Goal: Task Accomplishment & Management: Manage account settings

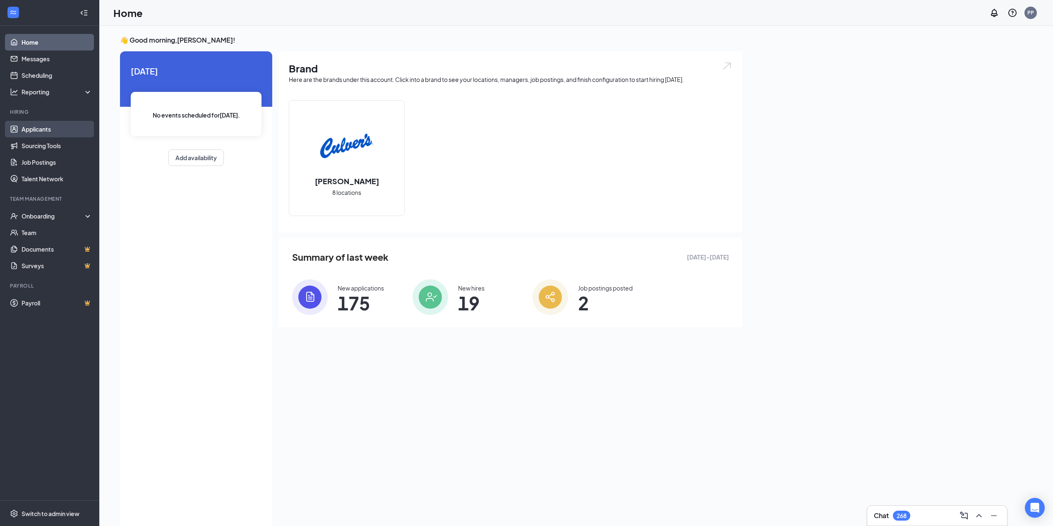
click at [72, 129] on link "Applicants" at bounding box center [57, 129] width 71 height 17
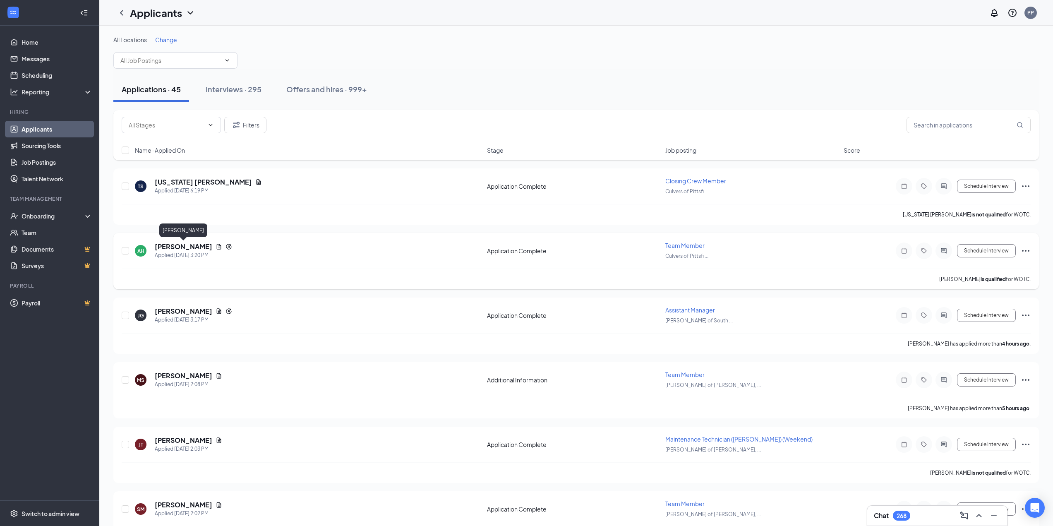
click at [200, 246] on h5 "[PERSON_NAME]" at bounding box center [183, 246] width 57 height 9
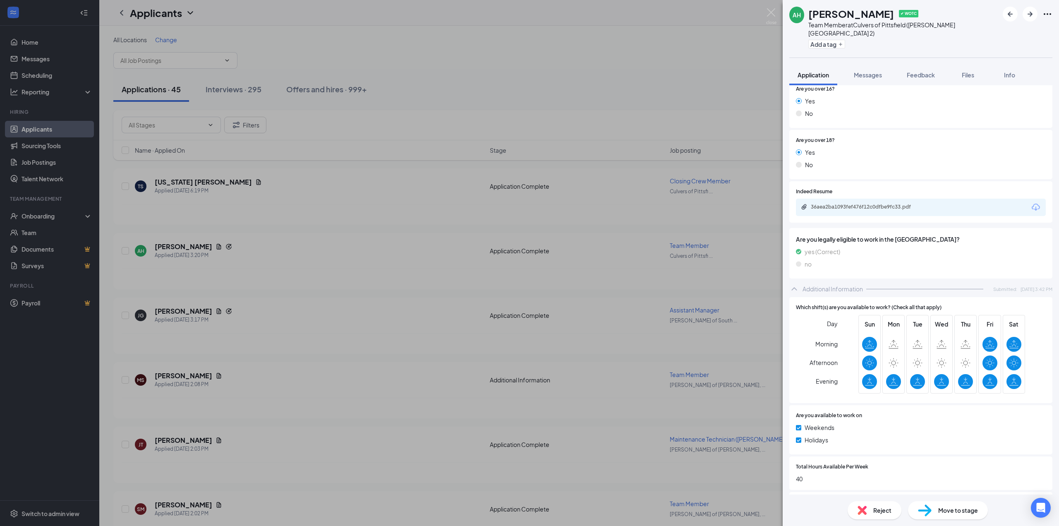
scroll to position [268, 0]
click at [870, 202] on div "36aea2ba1093fef476f12c0dfbe9fc33.pdf" at bounding box center [868, 206] width 134 height 8
click at [475, 89] on div "AH [PERSON_NAME] ✔ WOTC Team Member at [GEOGRAPHIC_DATA] of [GEOGRAPHIC_DATA] (…" at bounding box center [529, 263] width 1059 height 526
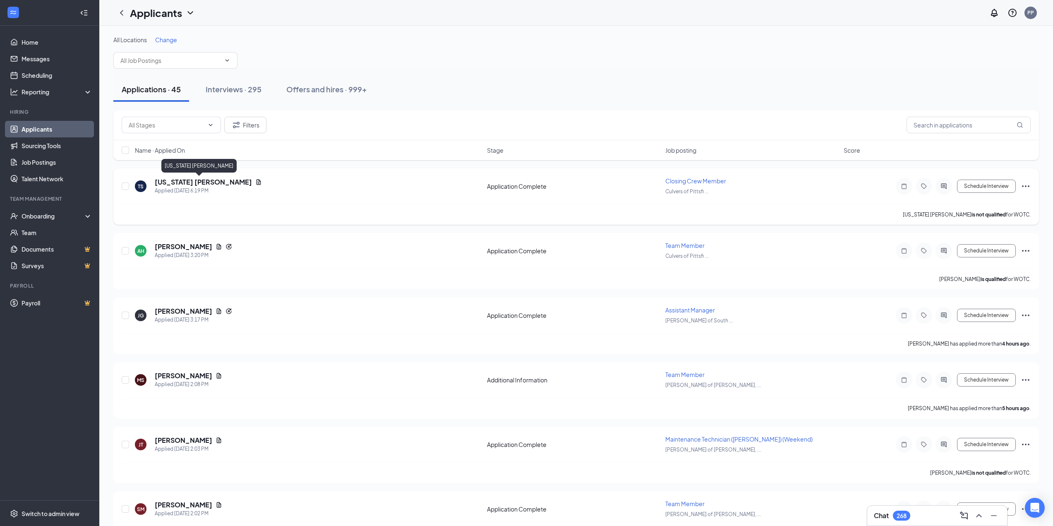
click at [181, 179] on h5 "[US_STATE] [PERSON_NAME]" at bounding box center [203, 181] width 97 height 9
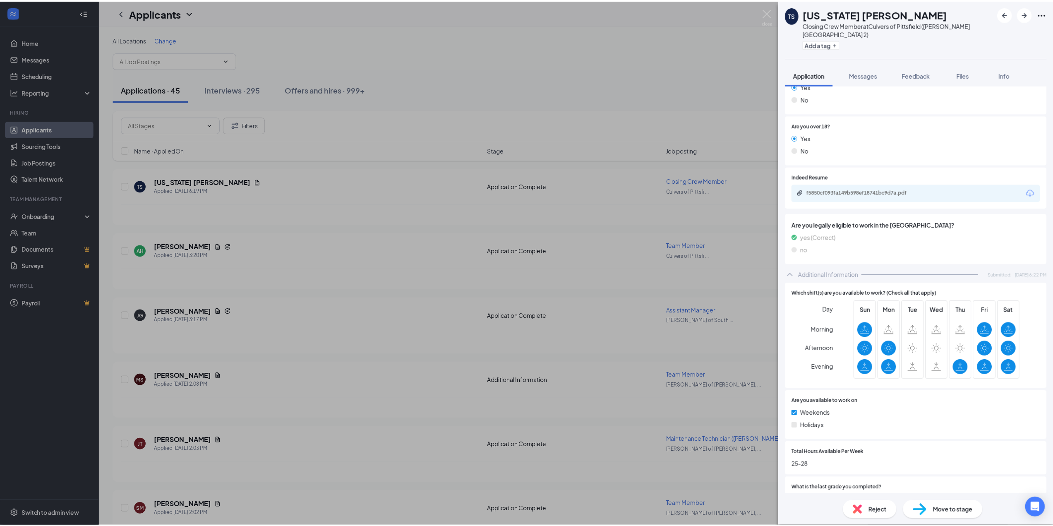
scroll to position [290, 0]
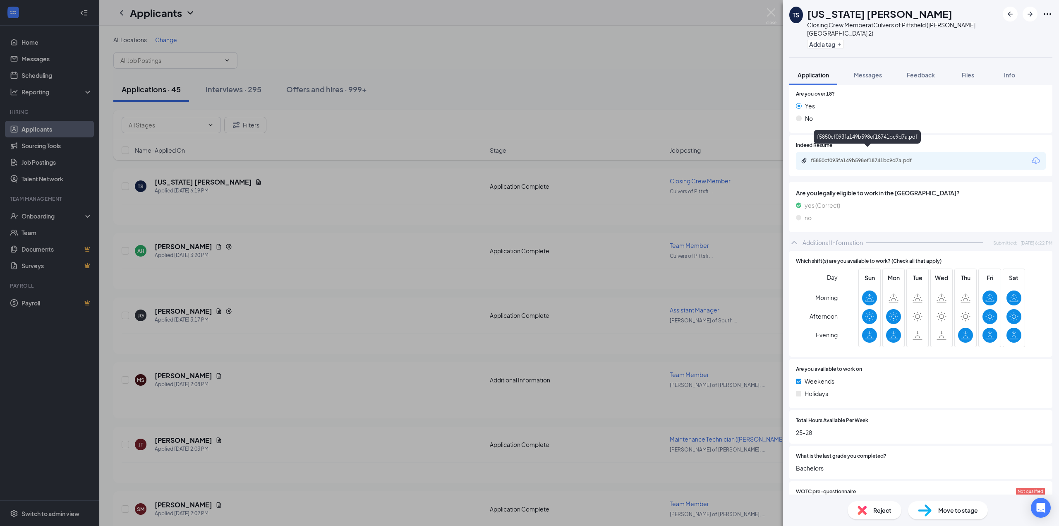
click at [846, 157] on div "f5850cf093fa149b598ef18741bc9d7a.pdf" at bounding box center [868, 161] width 134 height 8
click at [770, 15] on img at bounding box center [771, 16] width 10 height 16
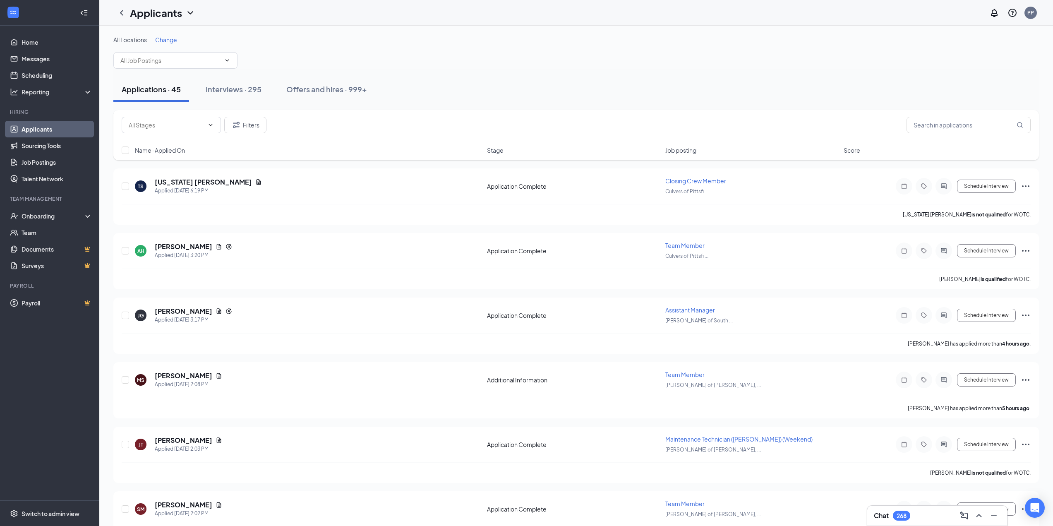
click at [766, 15] on div "Applicants PP" at bounding box center [575, 13] width 953 height 26
click at [1025, 183] on icon "Ellipses" at bounding box center [1025, 186] width 10 height 10
click at [1034, 168] on div "TS [US_STATE] [PERSON_NAME] Applied [DATE] 6:19 PM Application Complete Closing…" at bounding box center [575, 196] width 925 height 56
click at [1003, 183] on button "Schedule Interview" at bounding box center [986, 185] width 59 height 13
click at [978, 191] on button "Schedule Interview" at bounding box center [986, 185] width 59 height 13
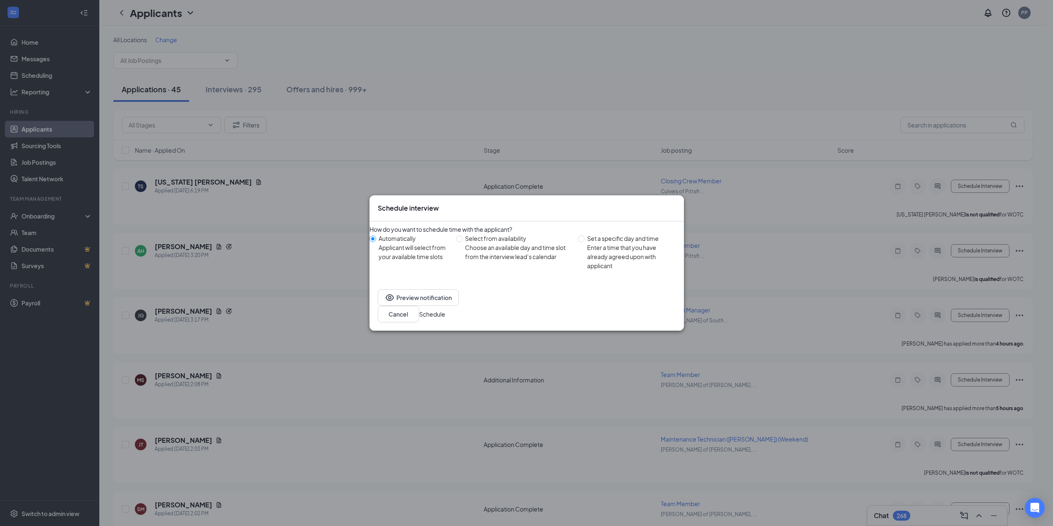
click at [445, 312] on button "Schedule" at bounding box center [432, 313] width 26 height 9
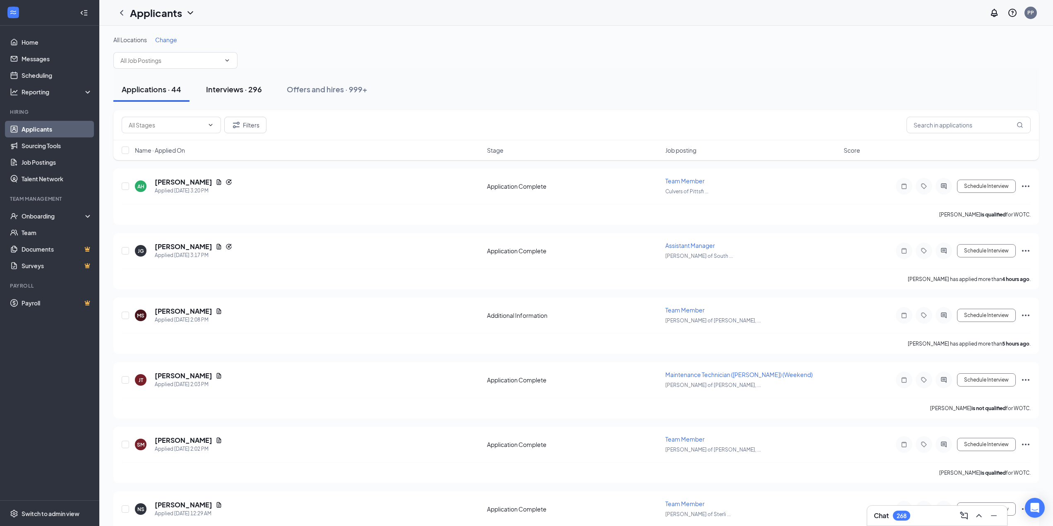
click at [237, 91] on div "Interviews · 296" at bounding box center [234, 89] width 56 height 10
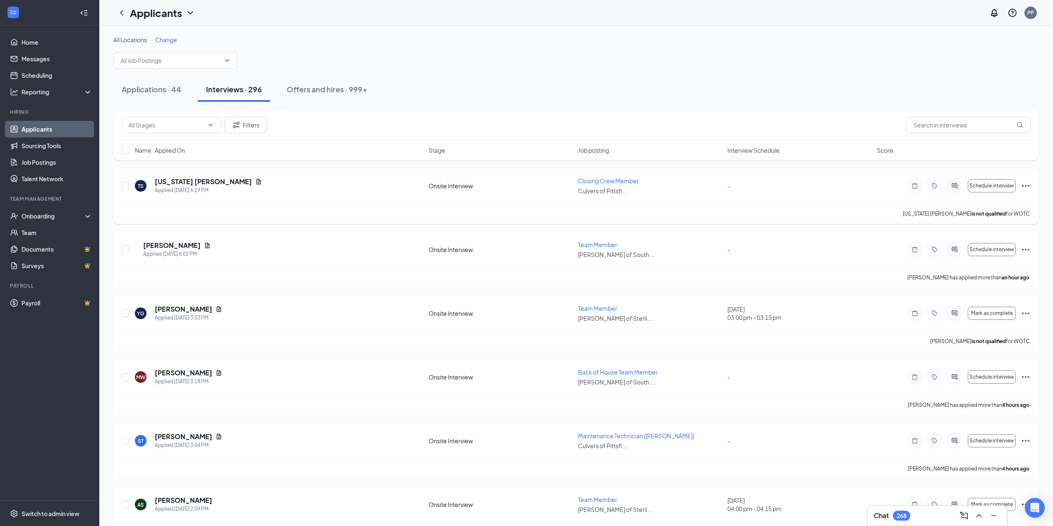
click at [1029, 186] on icon "Ellipses" at bounding box center [1025, 186] width 10 height 10
click at [651, 99] on div "Applications · 44 Interviews · 296 Offers and hires · 999+" at bounding box center [575, 89] width 925 height 25
click at [181, 99] on button "Applications · 44" at bounding box center [151, 89] width 76 height 25
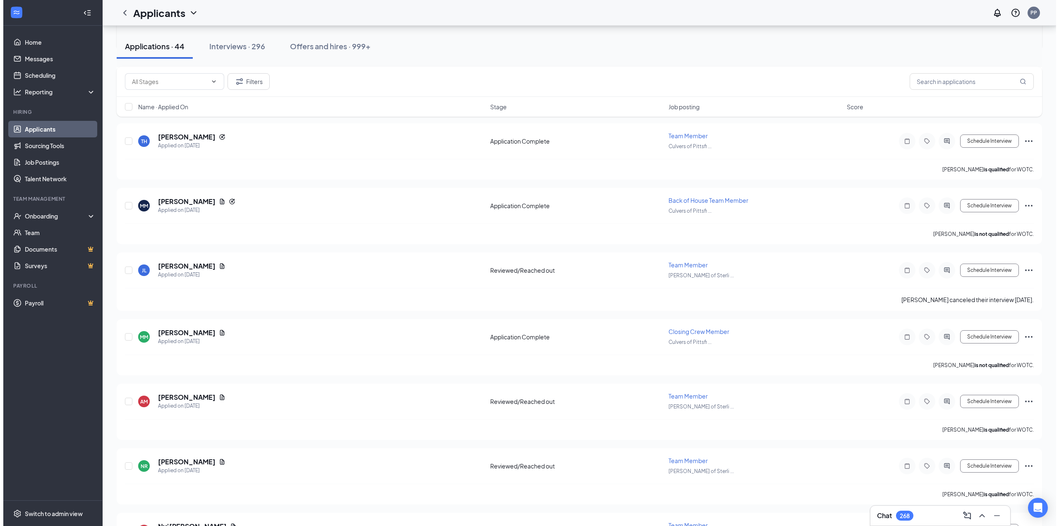
scroll to position [2486, 0]
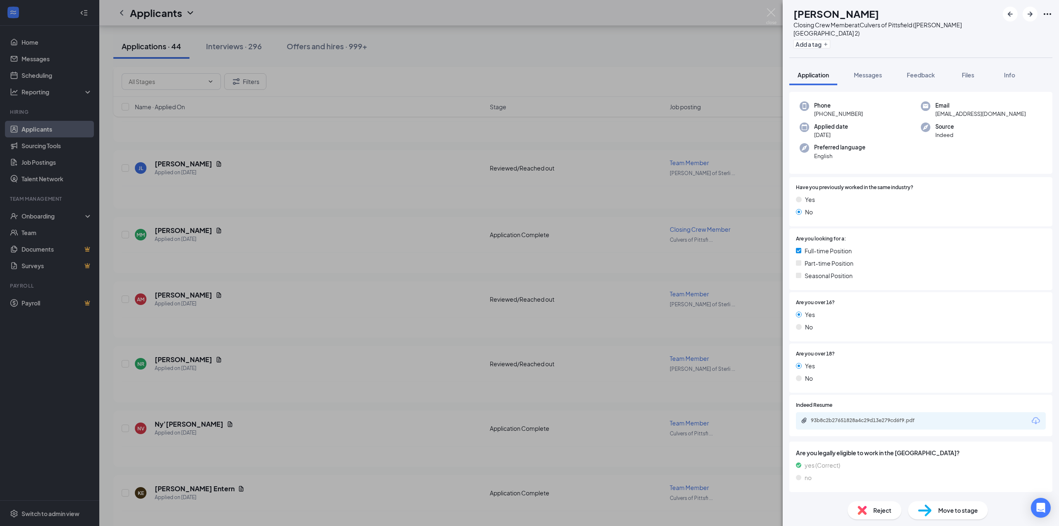
scroll to position [61, 0]
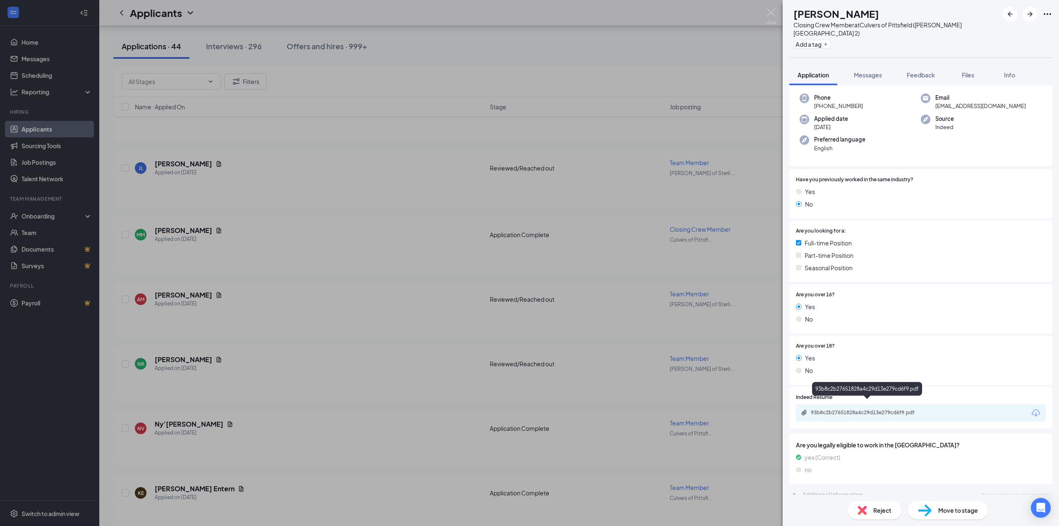
click at [872, 409] on div "93b8c2b27651828a4c29d13e279cd6f9.pdf" at bounding box center [869, 412] width 116 height 7
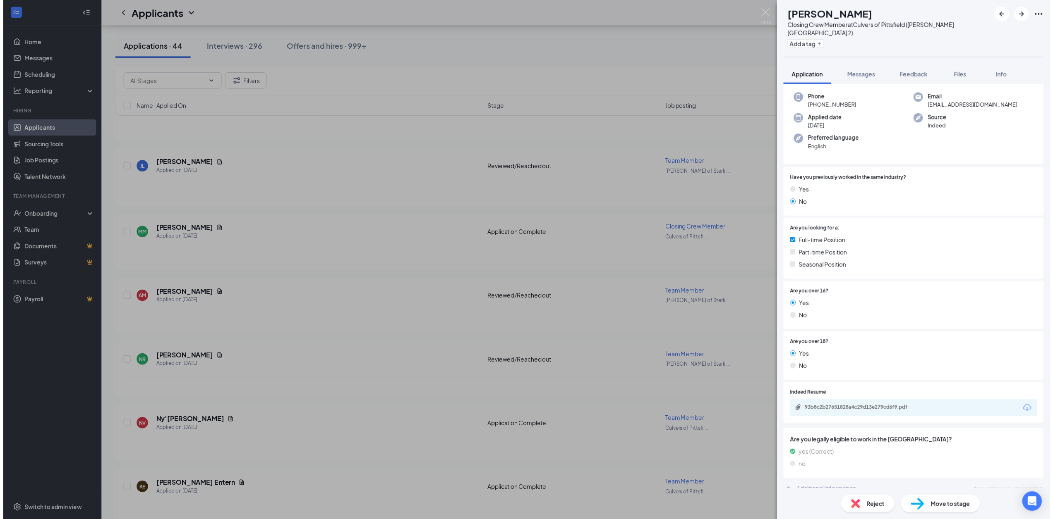
scroll to position [58, 0]
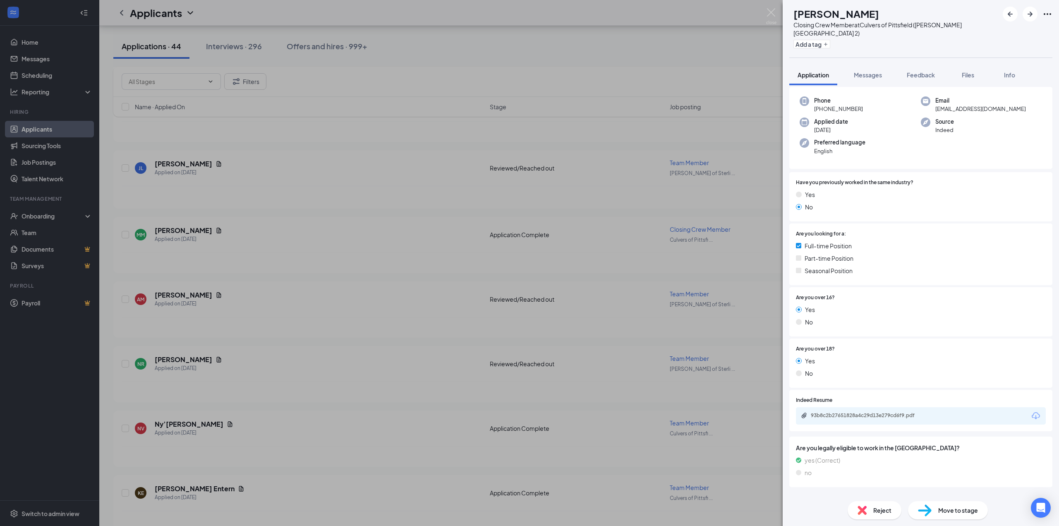
click at [334, 215] on div "SJ [PERSON_NAME] Closing Crew Member at [GEOGRAPHIC_DATA] of [GEOGRAPHIC_DATA] …" at bounding box center [529, 263] width 1059 height 526
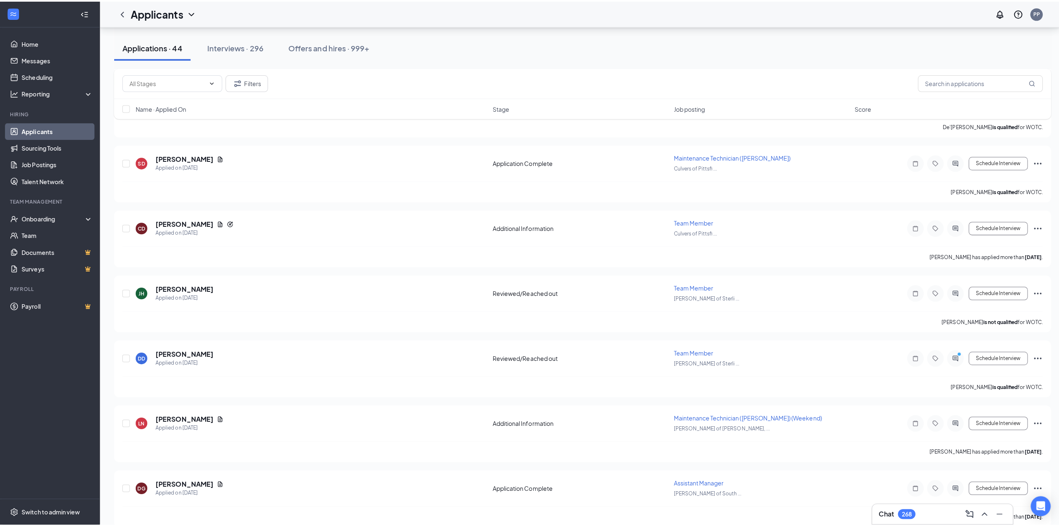
scroll to position [1038, 0]
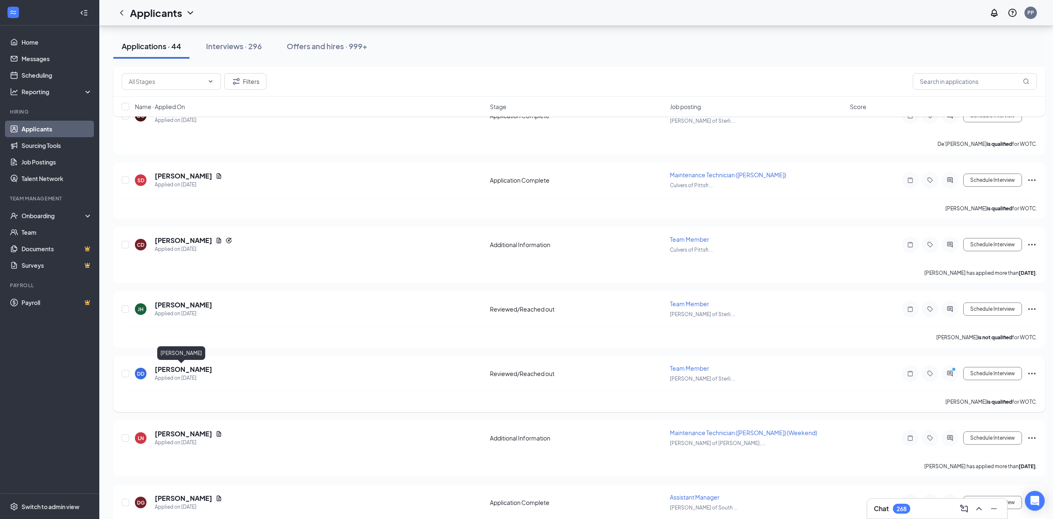
click at [187, 370] on h5 "[PERSON_NAME]" at bounding box center [183, 369] width 57 height 9
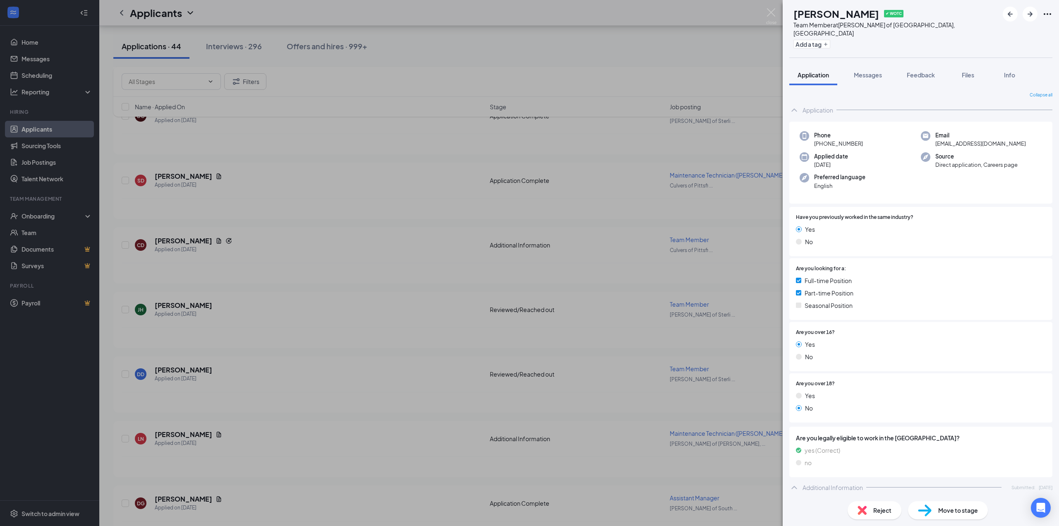
click at [770, 7] on div "DD [PERSON_NAME] ✔ WOTC Team Member at [PERSON_NAME] of [GEOGRAPHIC_DATA], [GEO…" at bounding box center [529, 263] width 1059 height 526
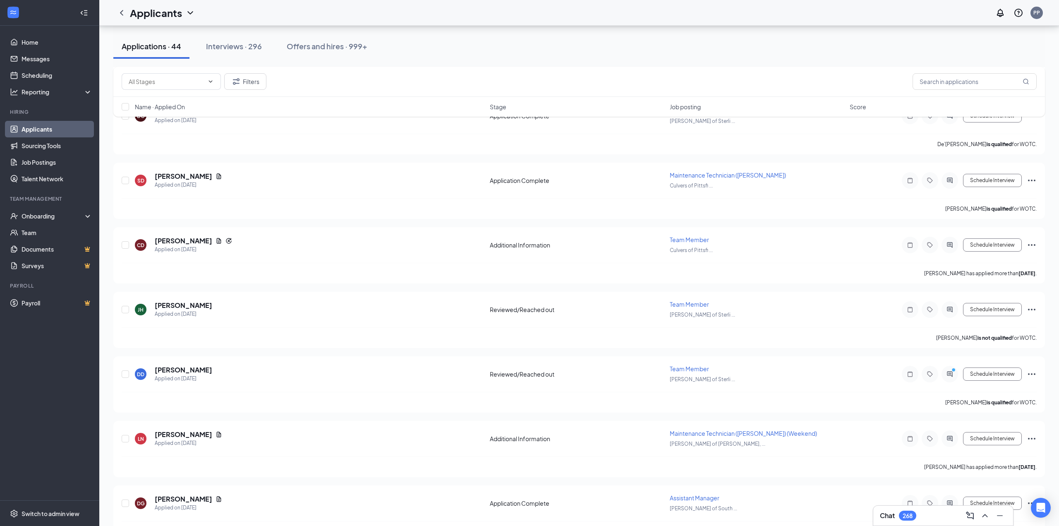
click at [772, 17] on div "Applicants PP" at bounding box center [579, 13] width 960 height 26
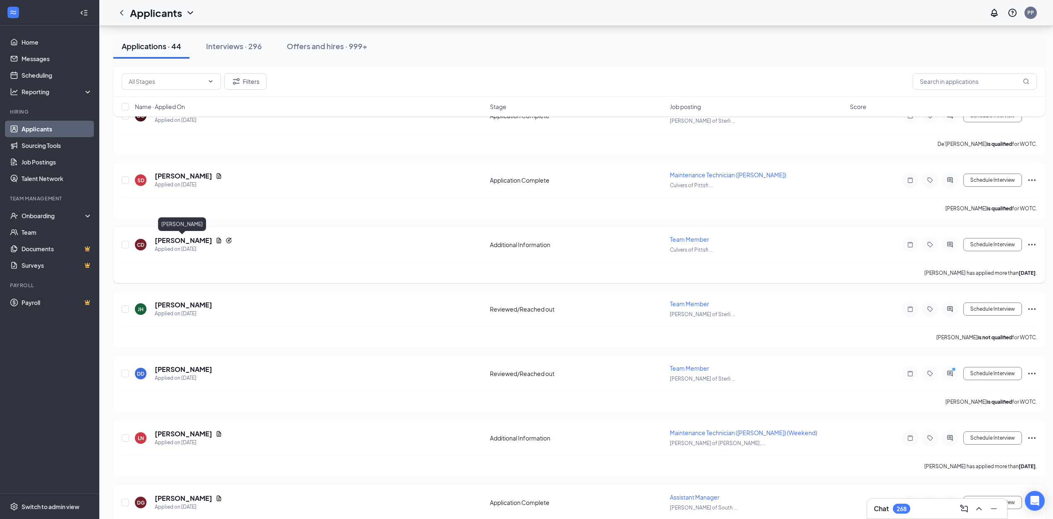
click at [184, 242] on h5 "[PERSON_NAME]" at bounding box center [183, 240] width 57 height 9
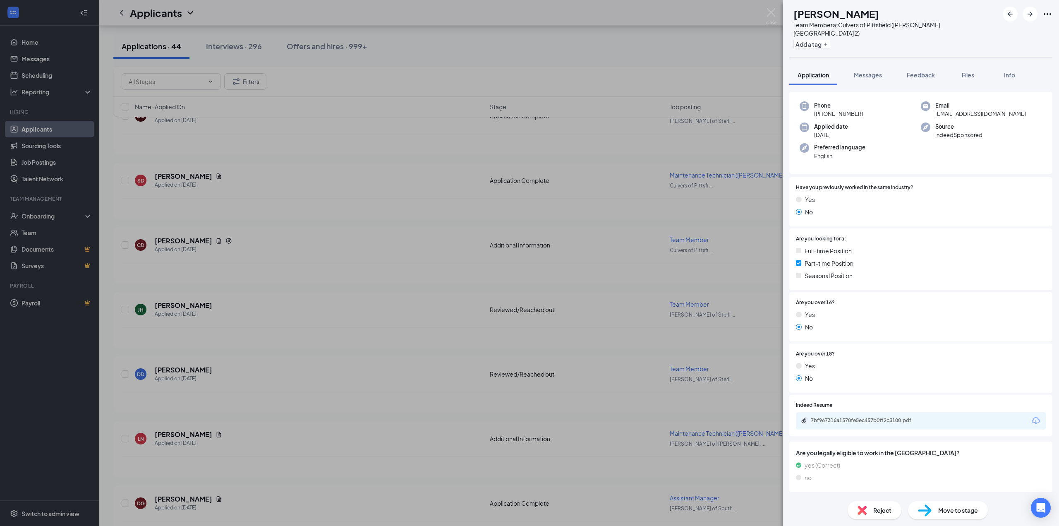
scroll to position [61, 0]
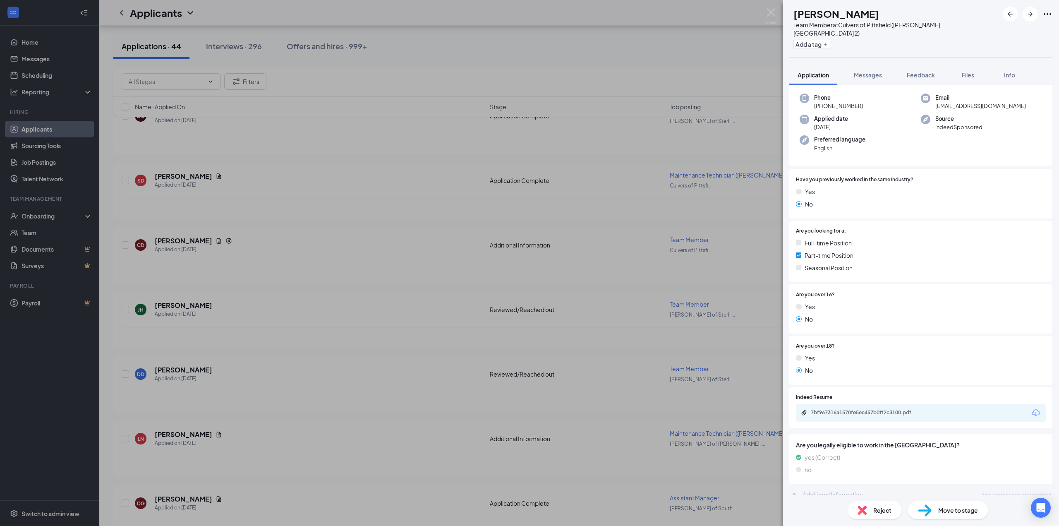
drag, startPoint x: 839, startPoint y: 371, endPoint x: 840, endPoint y: 400, distance: 29.0
click at [840, 404] on div "7bf967316a1570fe5ec457b0ff2c3100.pdf" at bounding box center [921, 412] width 250 height 17
click at [839, 409] on div "7bf967316a1570fe5ec457b0ff2c3100.pdf" at bounding box center [869, 412] width 116 height 7
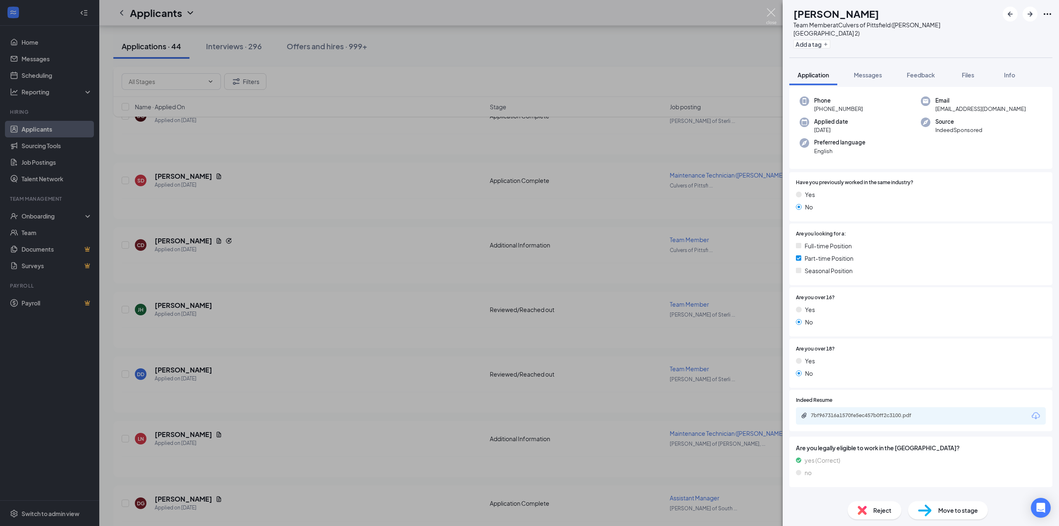
click at [775, 14] on img at bounding box center [771, 16] width 10 height 16
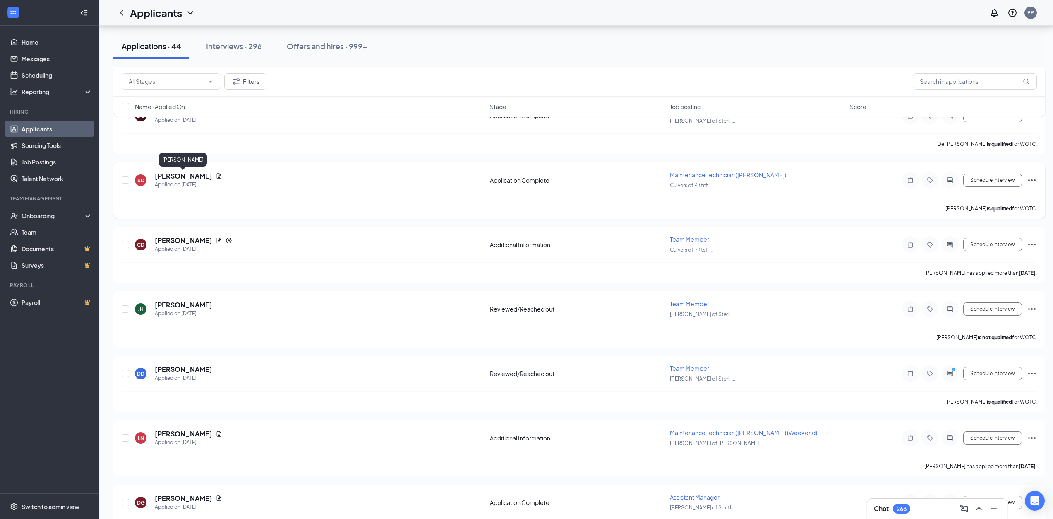
click at [194, 177] on h5 "[PERSON_NAME]" at bounding box center [183, 176] width 57 height 9
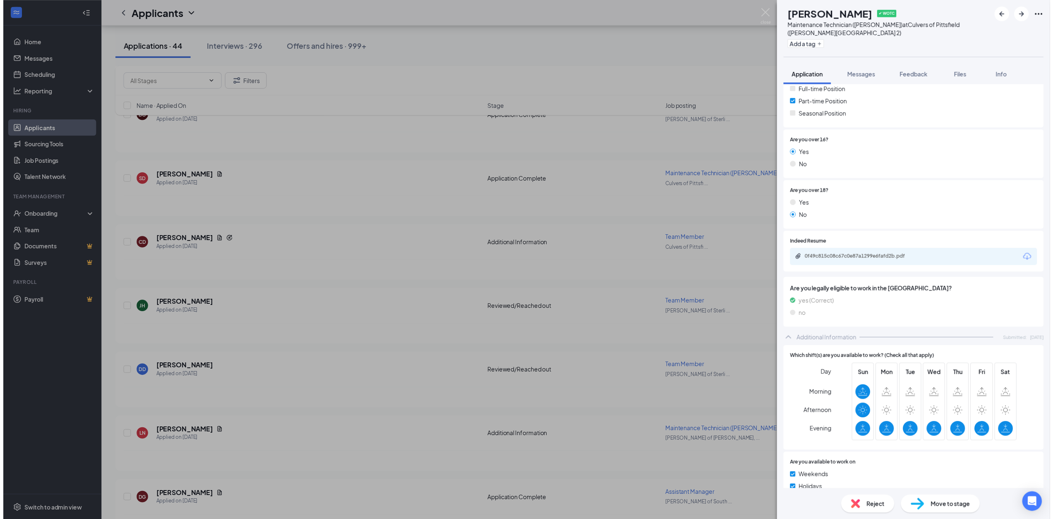
scroll to position [207, 0]
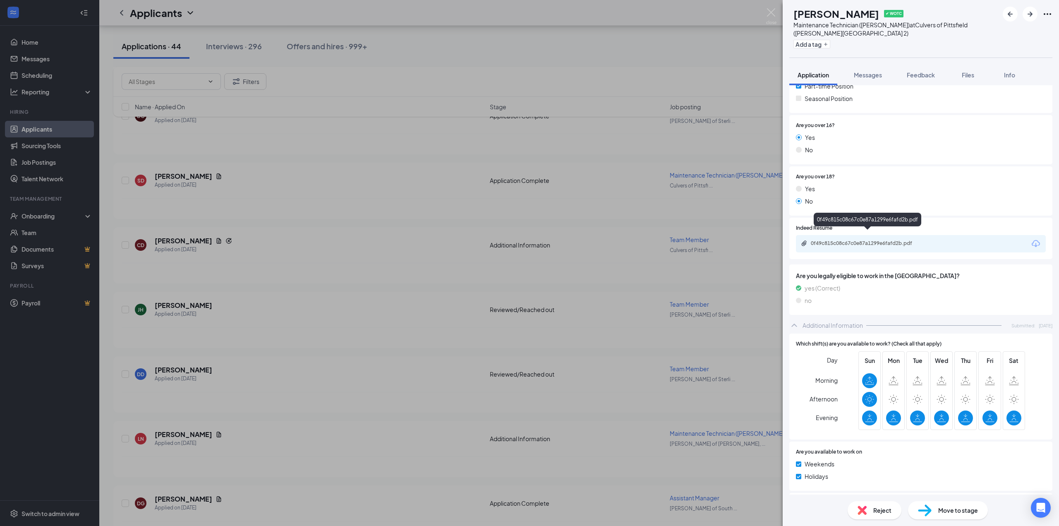
click at [852, 240] on div "0f49c815c08c67c0e87a1299e6fafd2b.pdf" at bounding box center [869, 243] width 116 height 7
click at [764, 18] on div "SD [PERSON_NAME] ✔ WOTC Maintenance Technician ([PERSON_NAME]) at [GEOGRAPHIC_D…" at bounding box center [529, 263] width 1059 height 526
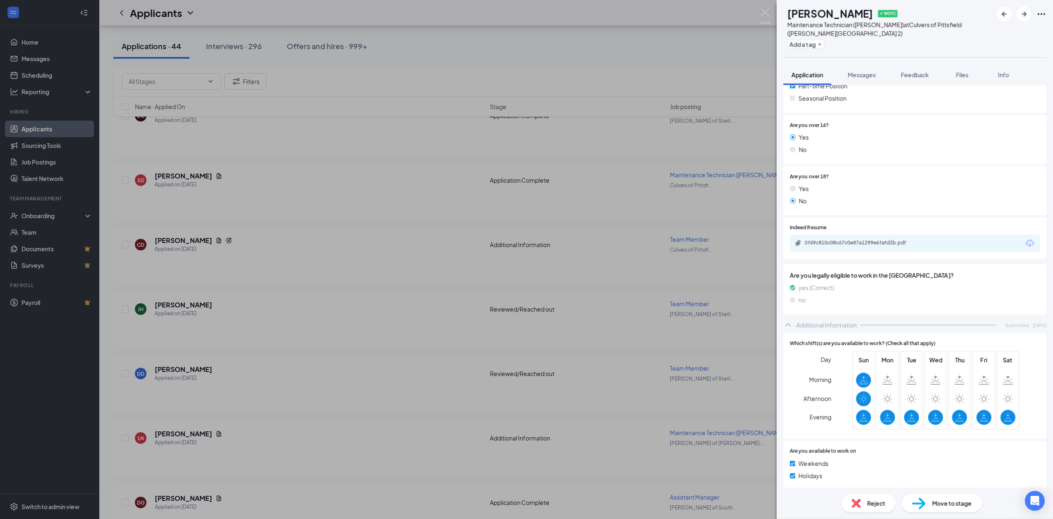
click at [768, 14] on div "Applicants PP" at bounding box center [575, 13] width 953 height 26
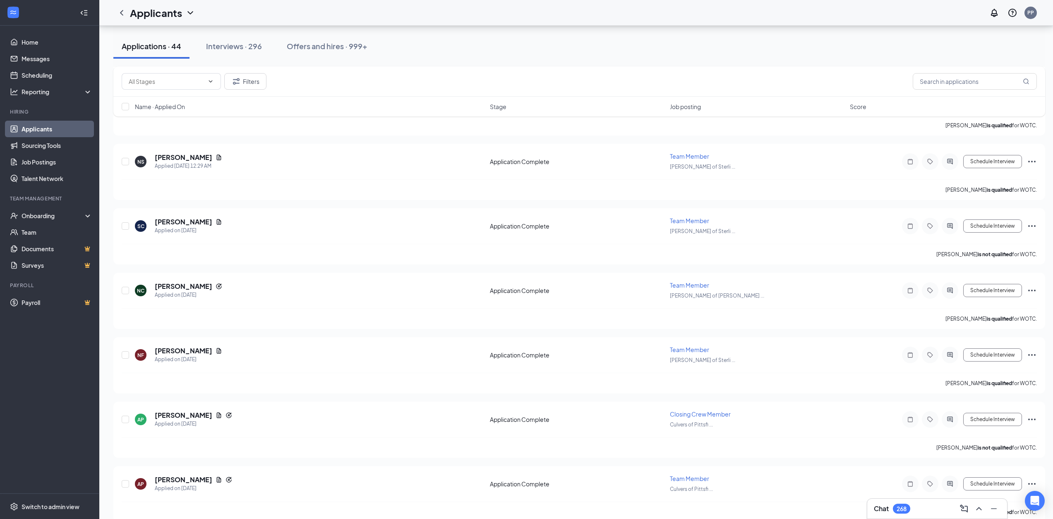
scroll to position [170, 0]
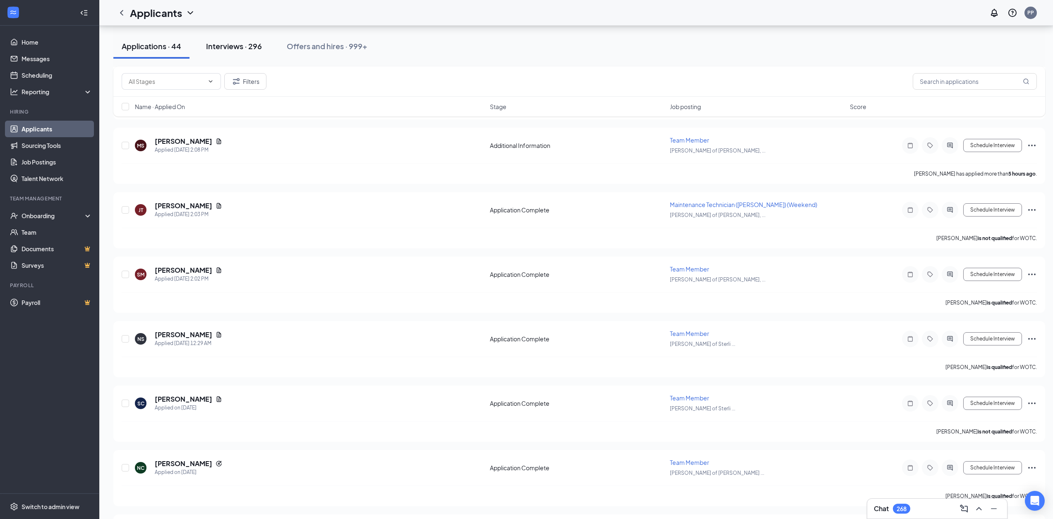
click at [227, 46] on div "Interviews · 296" at bounding box center [234, 46] width 56 height 10
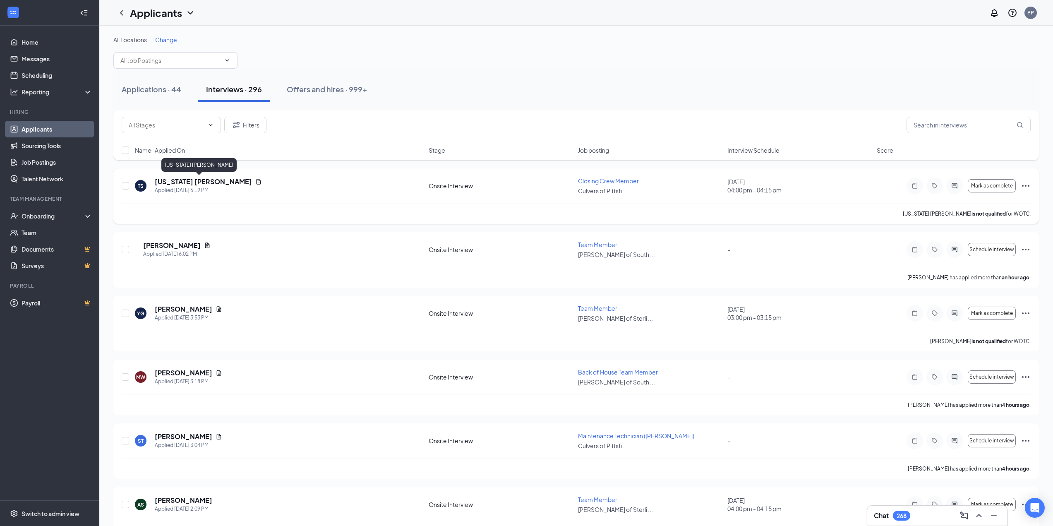
click at [209, 184] on h5 "[US_STATE] [PERSON_NAME]" at bounding box center [203, 181] width 97 height 9
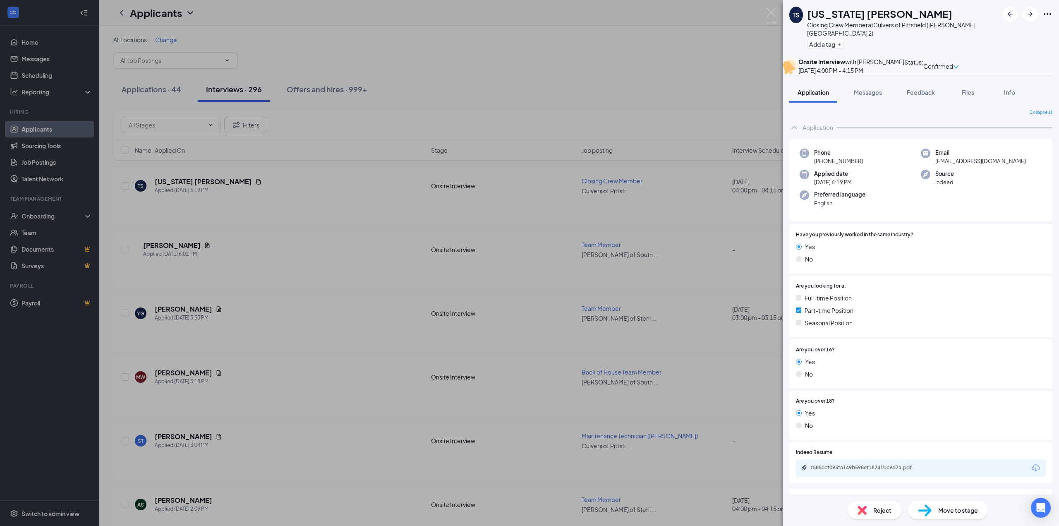
click at [1051, 12] on div "TS [US_STATE] [PERSON_NAME] Closing Crew Member at [GEOGRAPHIC_DATA] of [GEOGRA…" at bounding box center [921, 28] width 276 height 57
click at [1033, 17] on icon "ArrowRight" at bounding box center [1030, 14] width 10 height 10
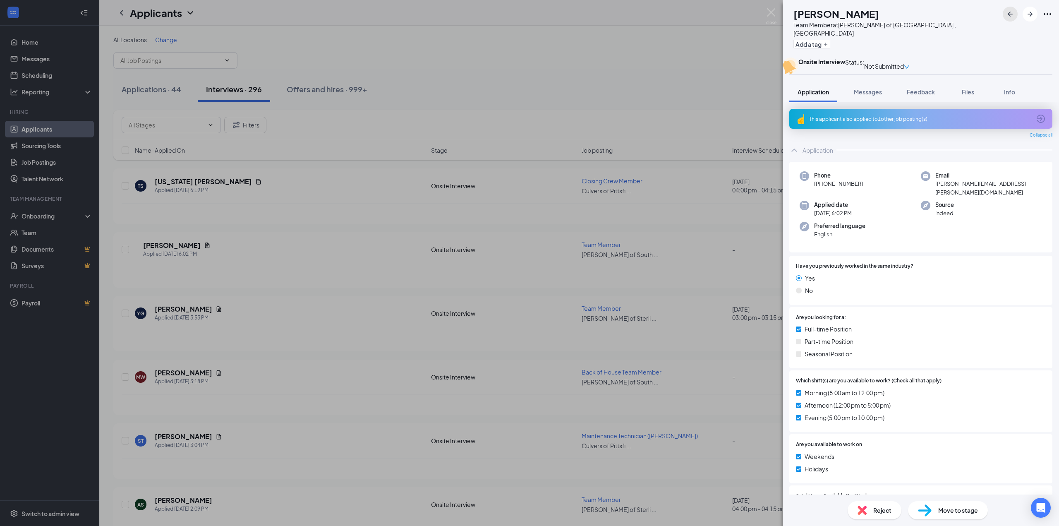
click at [1005, 14] on button "button" at bounding box center [1010, 14] width 15 height 15
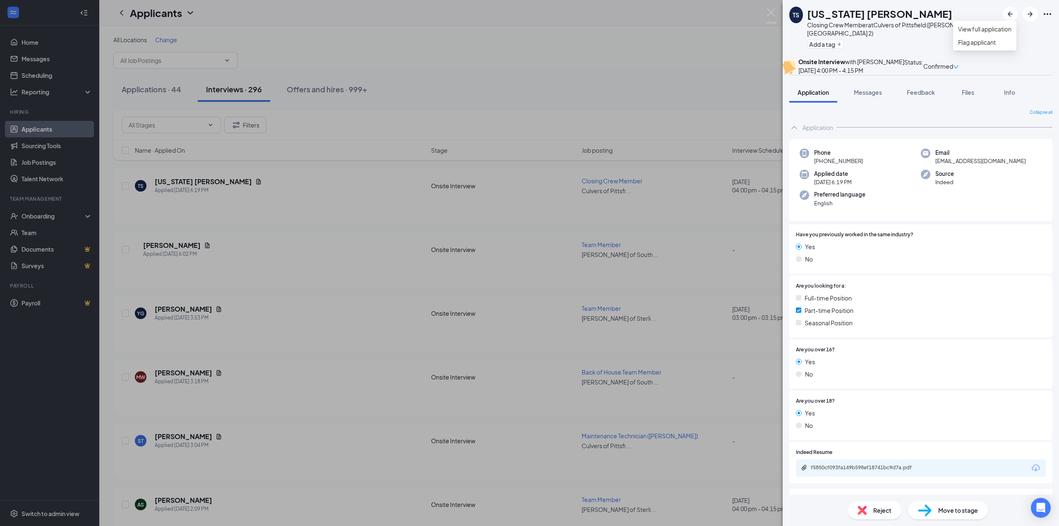
click at [1048, 15] on icon "Ellipses" at bounding box center [1047, 14] width 10 height 10
click at [770, 14] on img at bounding box center [771, 16] width 10 height 16
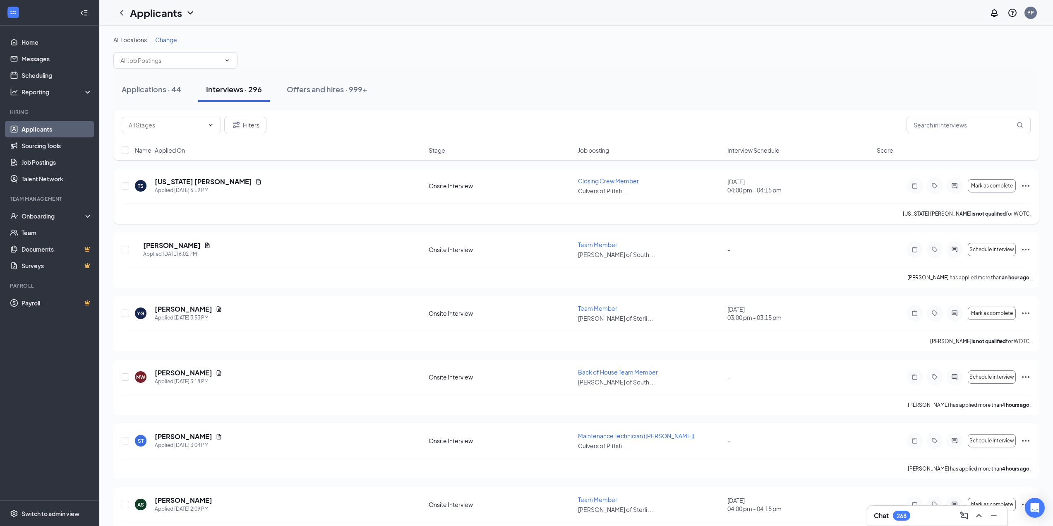
click at [1025, 190] on icon "Ellipses" at bounding box center [1025, 186] width 10 height 10
click at [995, 232] on p "Cancel meeting" at bounding box center [988, 228] width 74 height 8
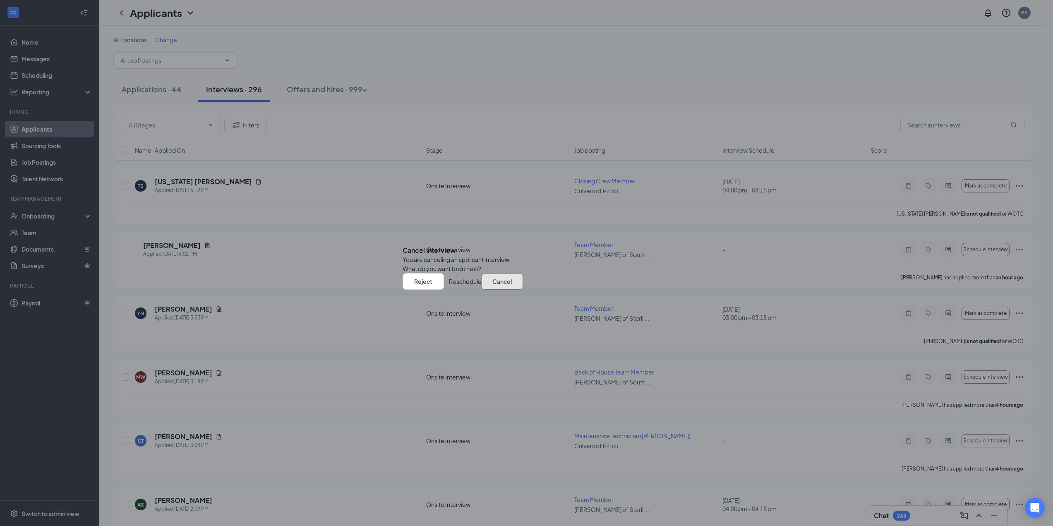
click at [481, 290] on button "Cancel" at bounding box center [501, 281] width 41 height 17
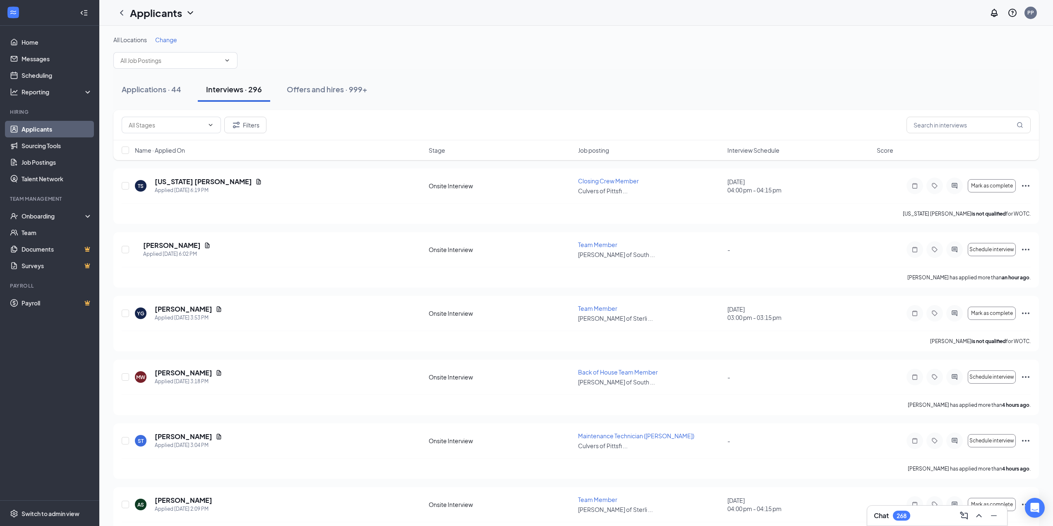
click at [469, 38] on div "All Locations Change" at bounding box center [575, 40] width 925 height 8
click at [25, 132] on link "Applicants" at bounding box center [57, 129] width 71 height 17
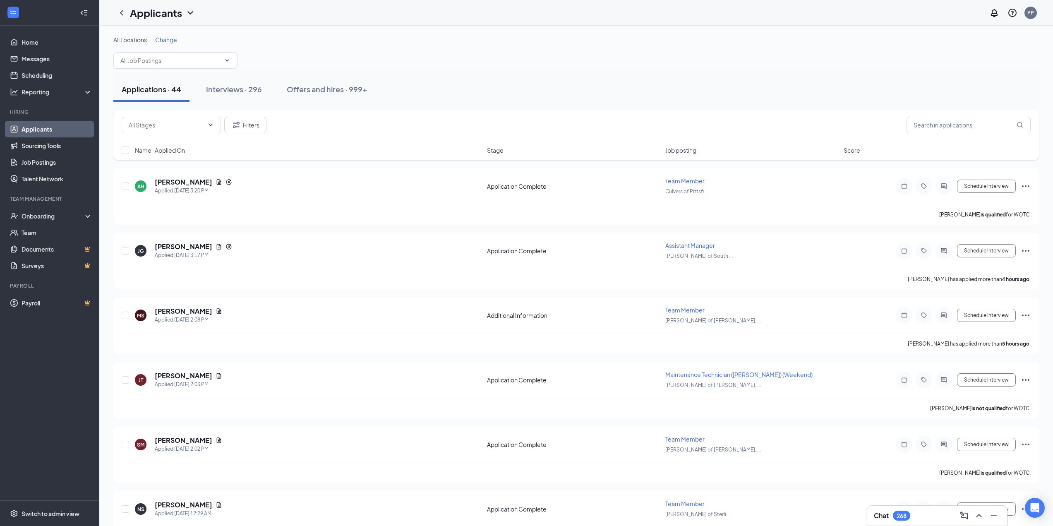
click at [157, 35] on div "All Locations Change Applications · 44 Interviews · 296 Offers and hires · 999+…" at bounding box center [575, 421] width 953 height 790
click at [165, 45] on div "All Locations Change" at bounding box center [575, 52] width 925 height 33
click at [167, 38] on span "Change" at bounding box center [166, 39] width 22 height 7
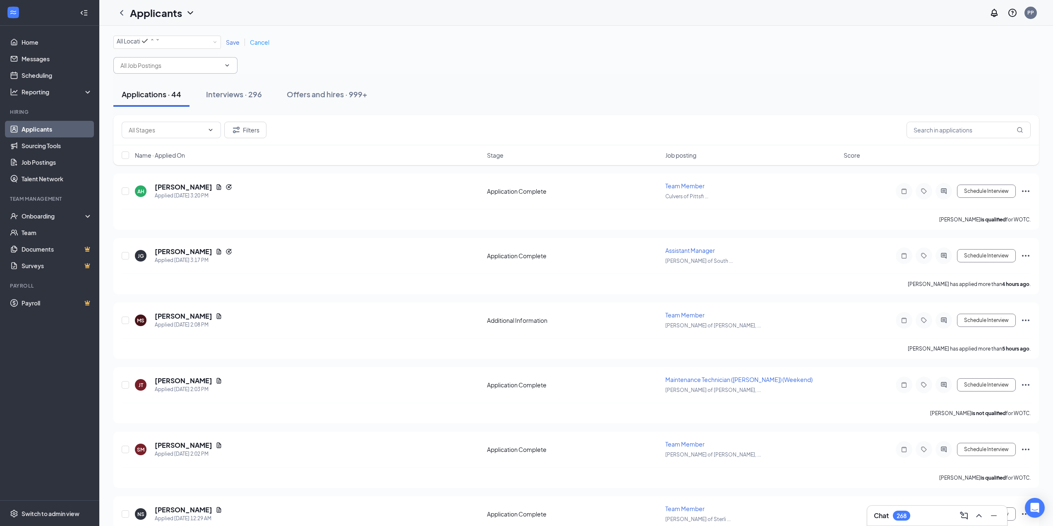
click at [225, 66] on icon "ChevronDown" at bounding box center [227, 65] width 7 height 7
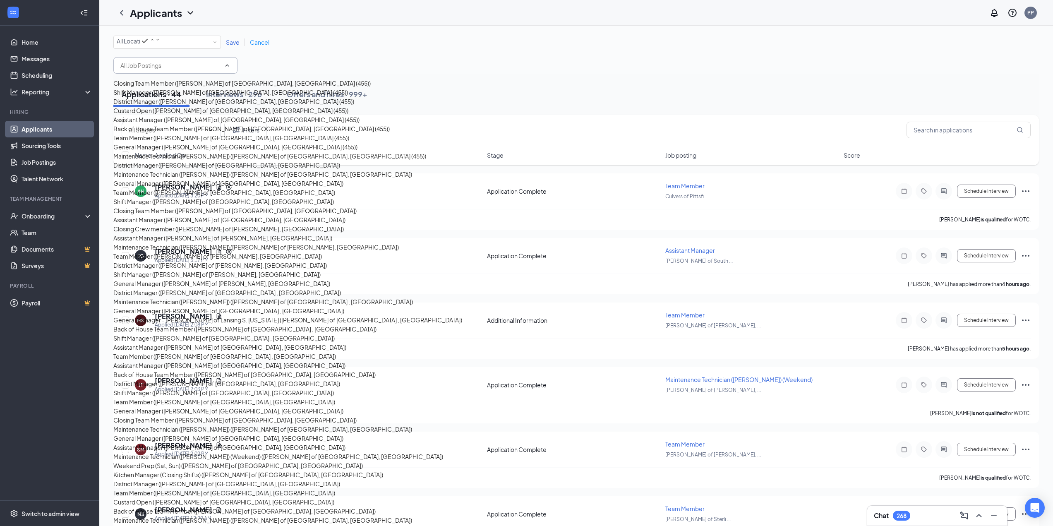
click at [257, 66] on div "All Locations All Locations Save Cancel" at bounding box center [575, 55] width 925 height 38
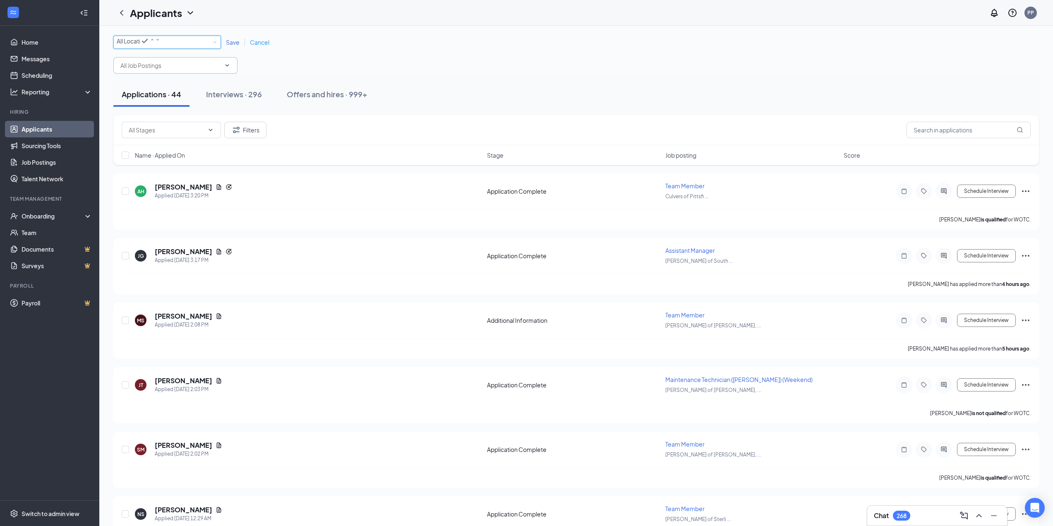
click at [203, 38] on div "All Locations All Locations" at bounding box center [167, 42] width 108 height 13
click at [190, 156] on li "[PERSON_NAME] of Wixom, [GEOGRAPHIC_DATA]" at bounding box center [167, 149] width 108 height 16
click at [233, 46] on span "Save" at bounding box center [233, 41] width 14 height 7
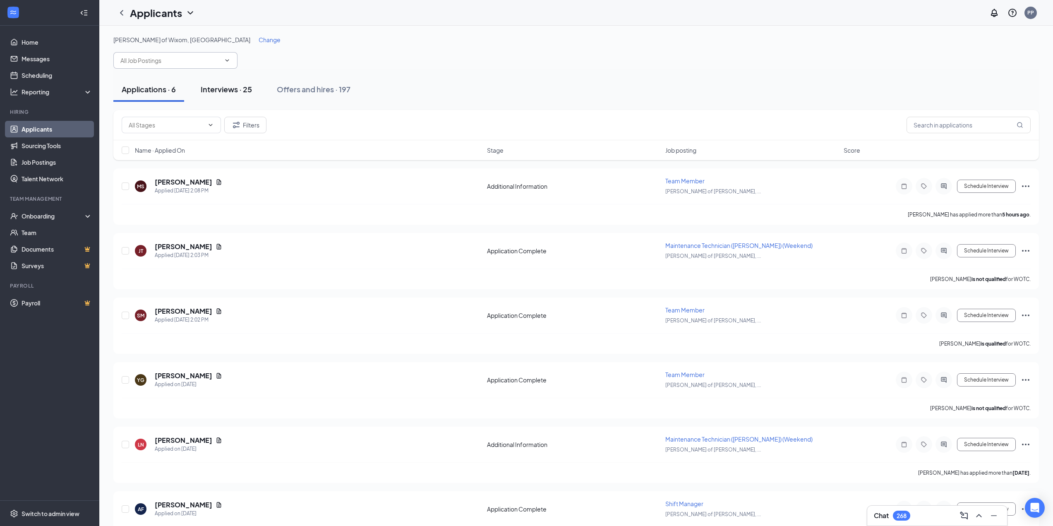
click at [211, 92] on div "Interviews · 25" at bounding box center [226, 89] width 51 height 10
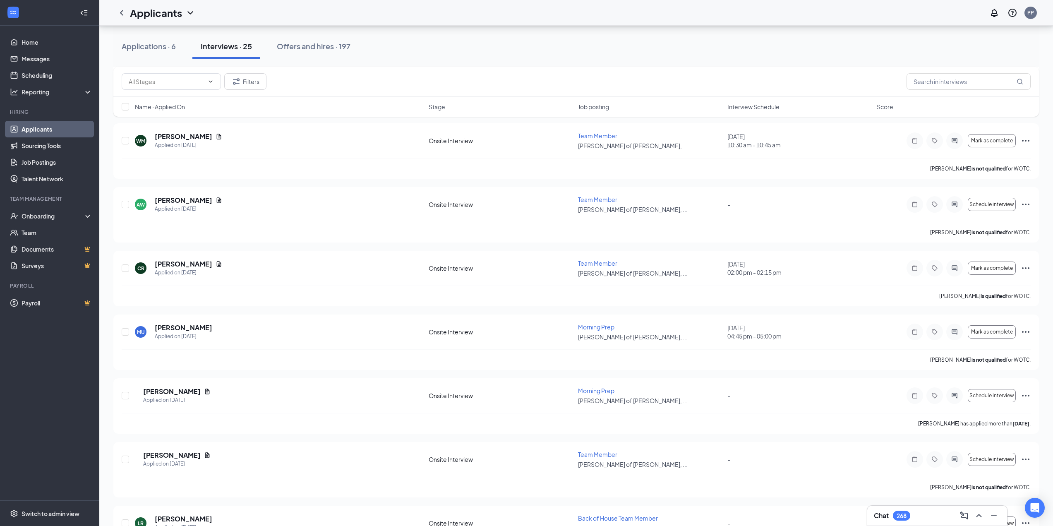
scroll to position [603, 0]
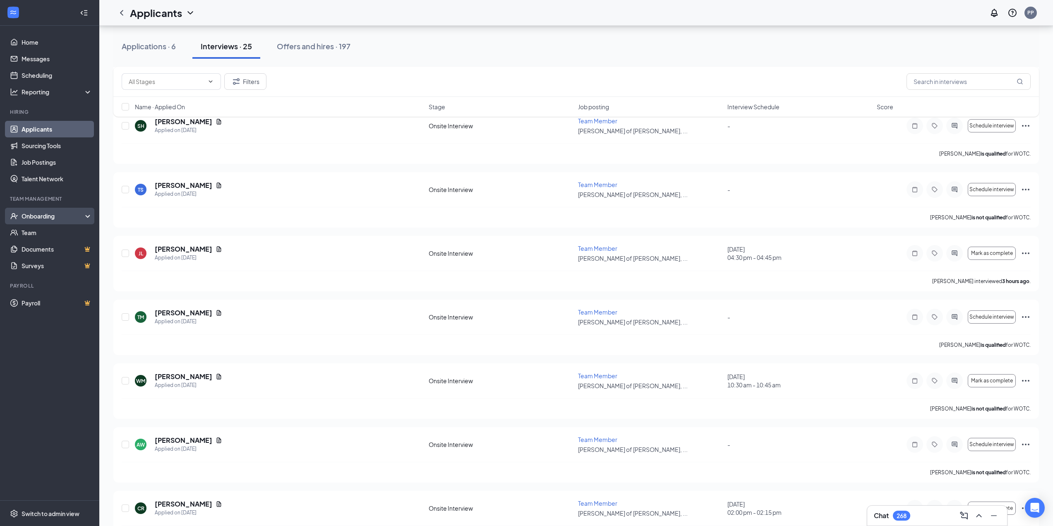
click at [62, 211] on div "Onboarding" at bounding box center [49, 216] width 99 height 17
click at [62, 233] on link "Overview" at bounding box center [56, 234] width 72 height 17
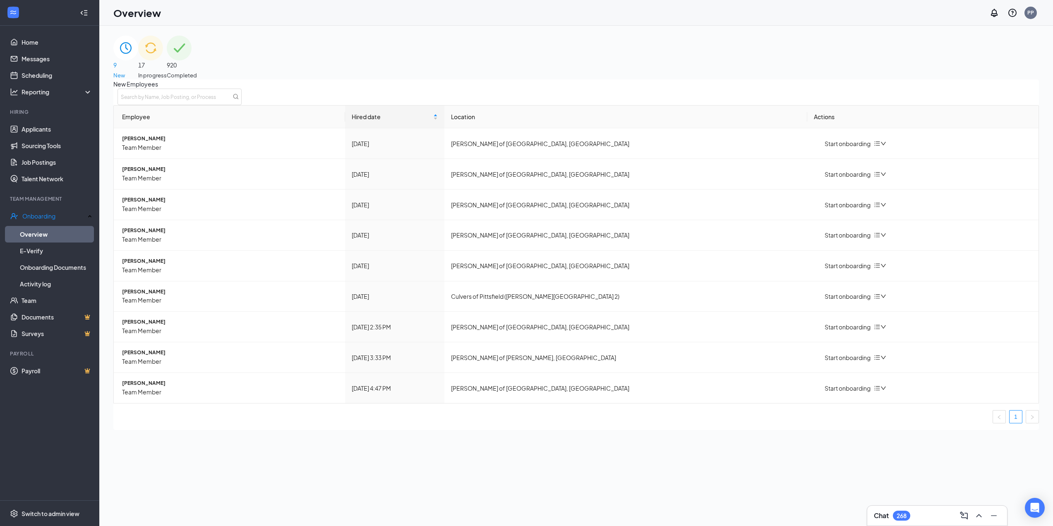
click at [167, 67] on span "17" at bounding box center [152, 64] width 29 height 9
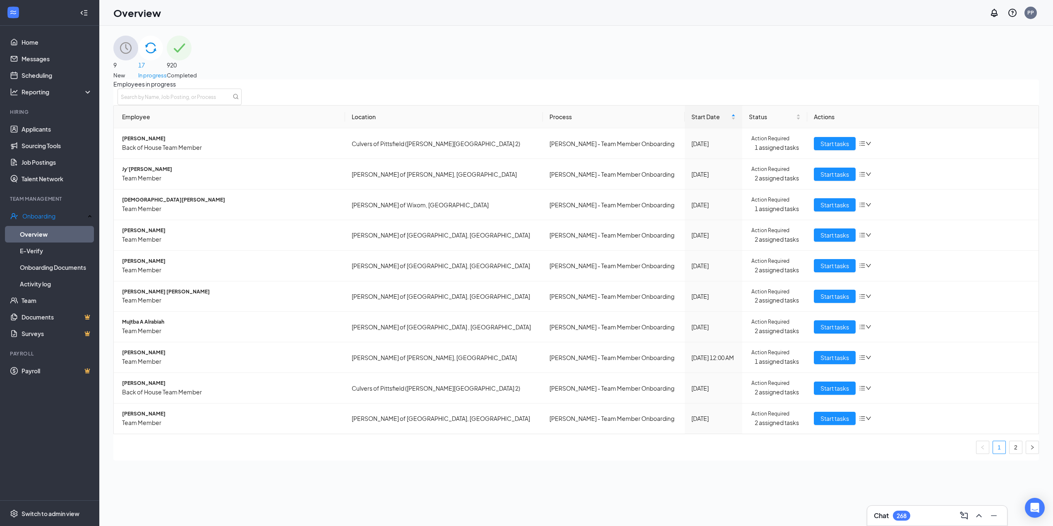
click at [138, 66] on div "9 New" at bounding box center [125, 58] width 25 height 44
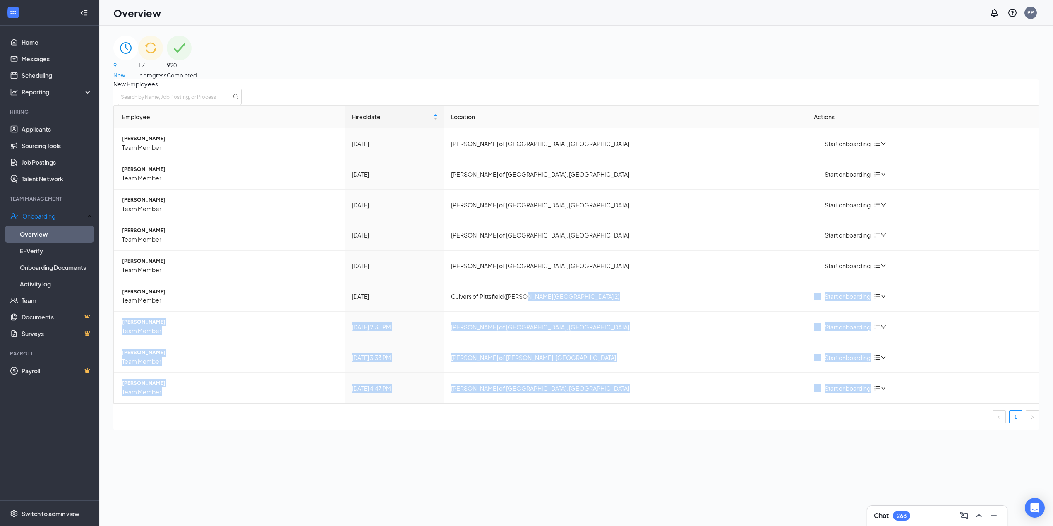
drag, startPoint x: 580, startPoint y: 325, endPoint x: 556, endPoint y: 435, distance: 112.2
click at [575, 430] on div "Employee Hired date Location Actions [PERSON_NAME] Team Member [DATE] [PERSON_N…" at bounding box center [575, 267] width 925 height 325
click at [143, 430] on div "New Employees Employee Hired date Location Actions [PERSON_NAME] Team Member [D…" at bounding box center [575, 254] width 925 height 350
click at [211, 430] on div "New Employees Employee Hired date Location Actions [PERSON_NAME] Team Member [D…" at bounding box center [575, 254] width 925 height 350
click at [468, 430] on div "New Employees Employee Hired date Location Actions [PERSON_NAME] Team Member [D…" at bounding box center [575, 254] width 925 height 350
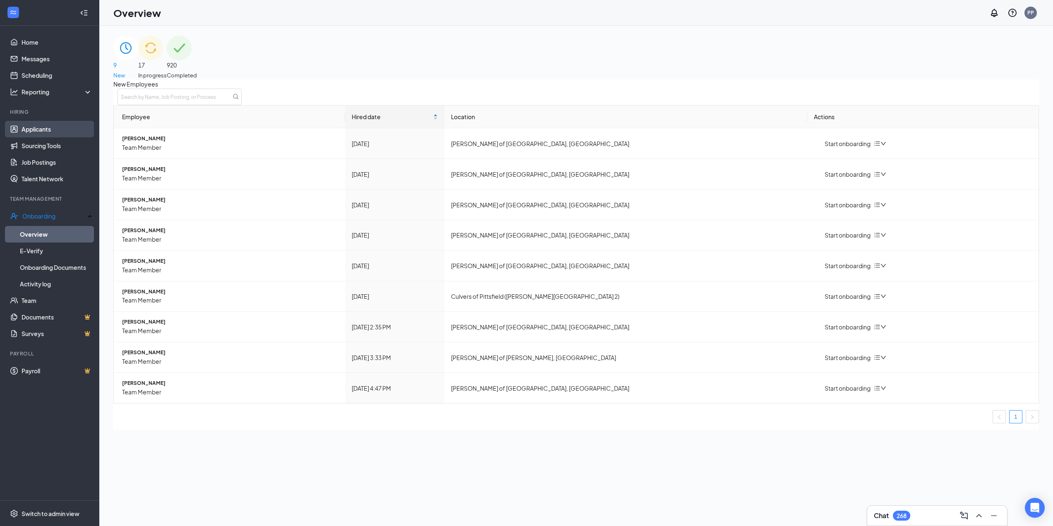
click at [49, 129] on link "Applicants" at bounding box center [57, 129] width 71 height 17
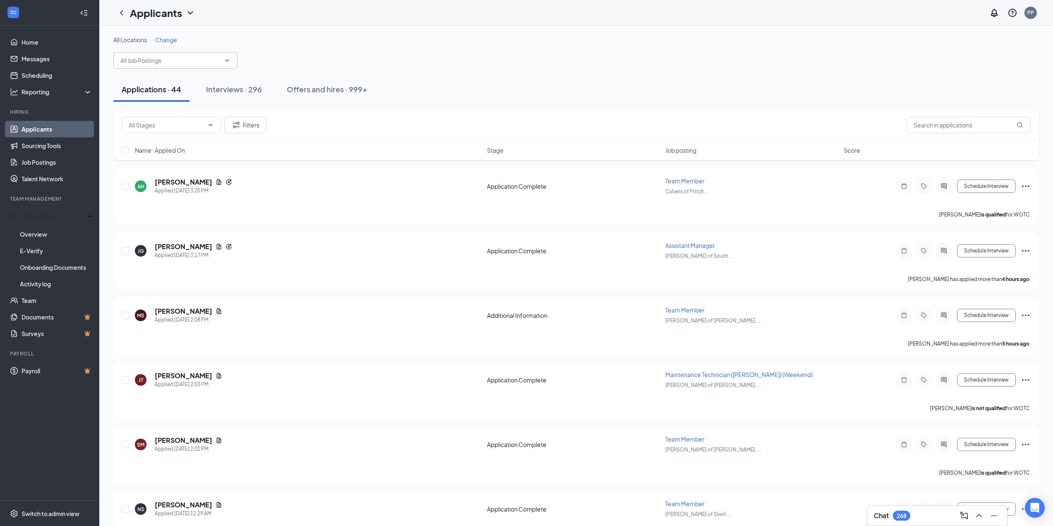
click at [188, 64] on input "text" at bounding box center [170, 60] width 100 height 9
drag, startPoint x: 238, startPoint y: 84, endPoint x: 225, endPoint y: 101, distance: 21.3
click at [246, 169] on div "All Locations Change Applications · 44 Interviews · 296 Offers and hires · 999+…" at bounding box center [575, 421] width 925 height 770
click at [230, 58] on icon "ChevronDown" at bounding box center [227, 60] width 7 height 7
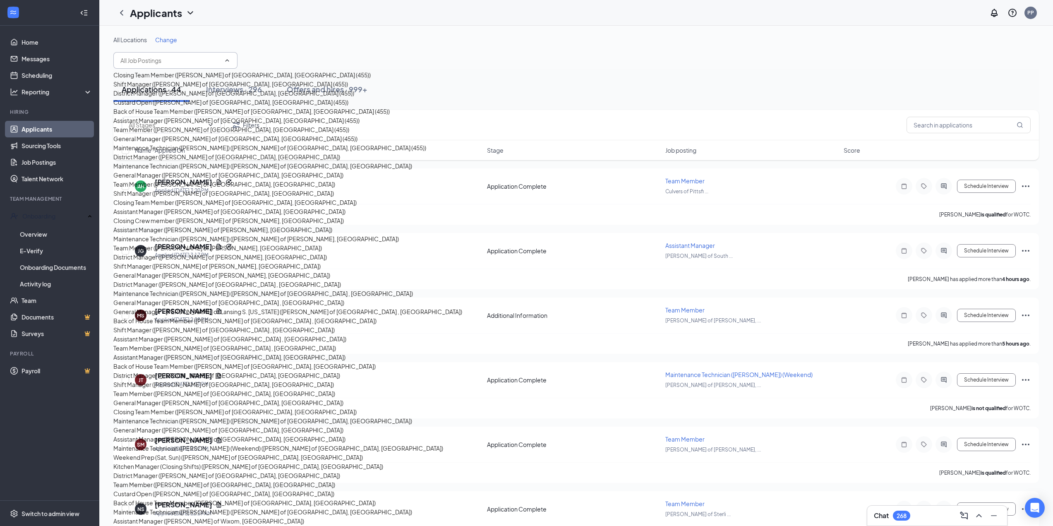
scroll to position [1761, 0]
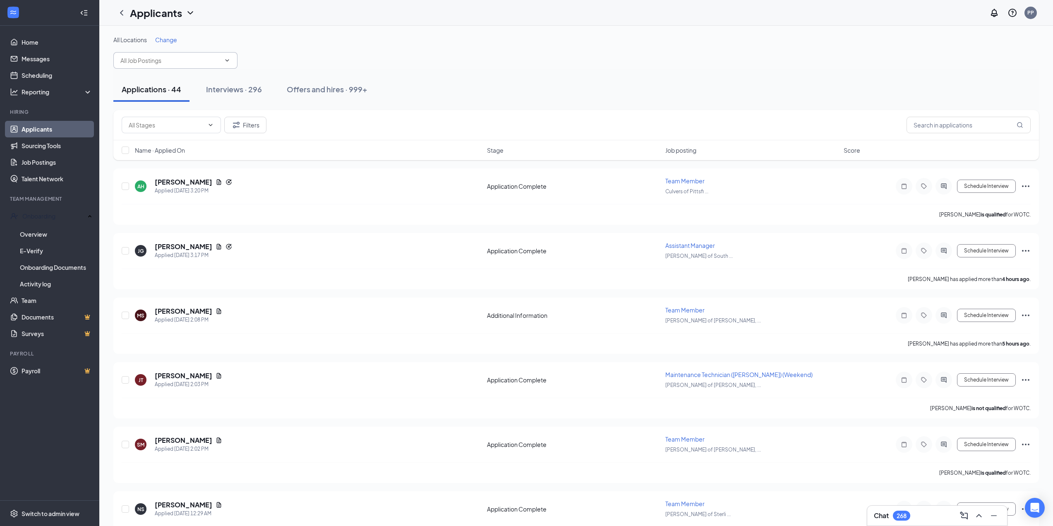
drag, startPoint x: 313, startPoint y: 7, endPoint x: 288, endPoint y: 36, distance: 37.8
click at [313, 9] on div "Applicants PP" at bounding box center [575, 13] width 953 height 26
click at [160, 36] on span "Change" at bounding box center [166, 39] width 22 height 7
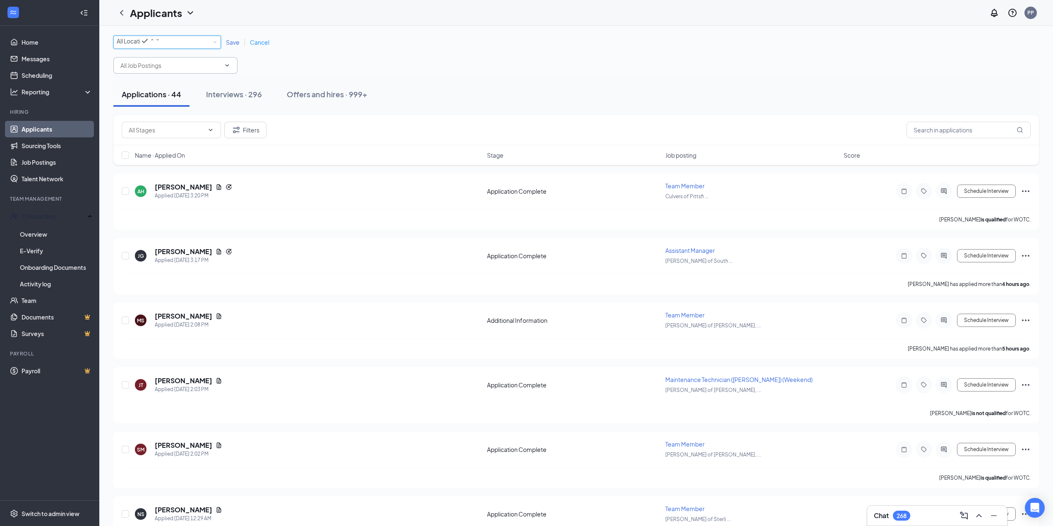
click at [150, 45] on span "All Locations" at bounding box center [134, 40] width 34 height 7
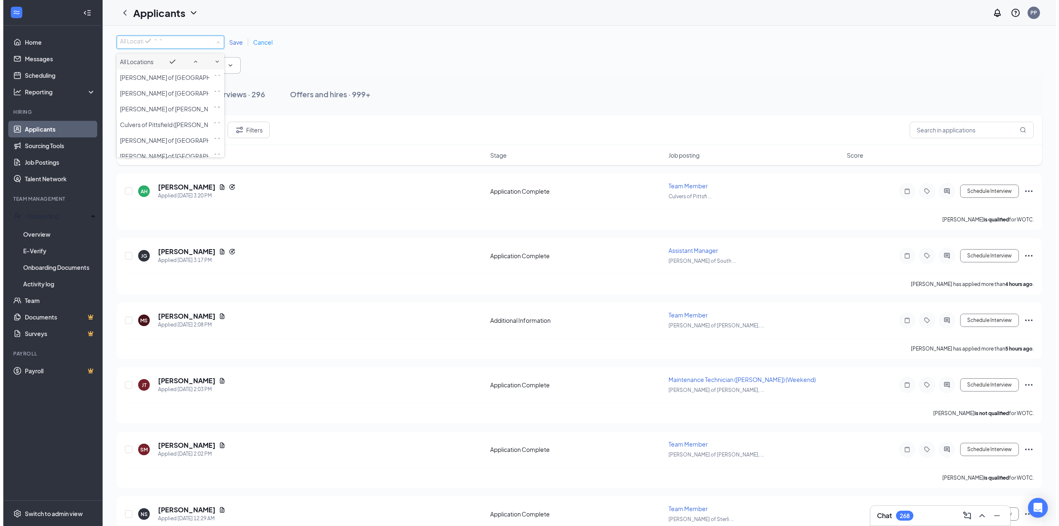
scroll to position [75, 0]
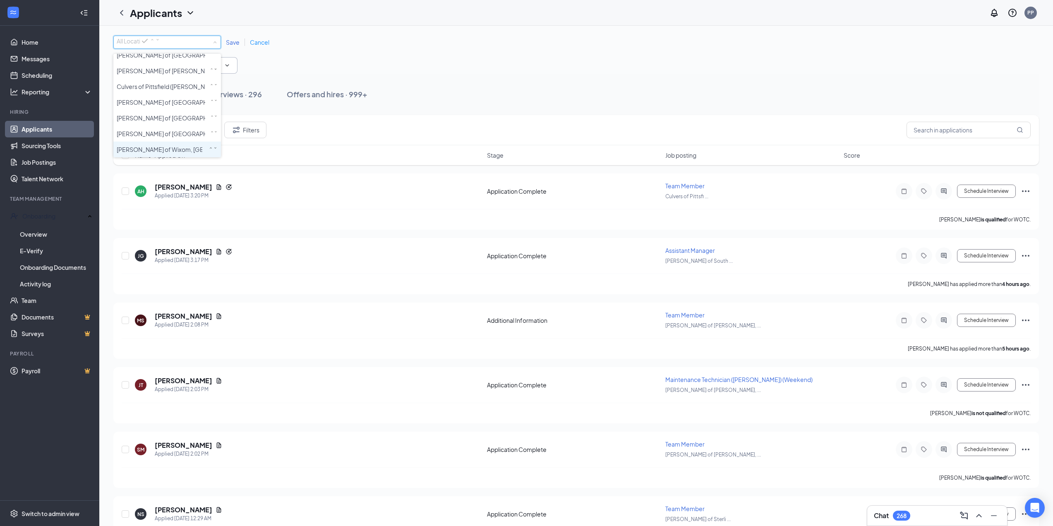
click at [158, 150] on span "[PERSON_NAME] of Wixom, [GEOGRAPHIC_DATA]" at bounding box center [185, 149] width 137 height 7
click at [235, 40] on span "Save" at bounding box center [233, 41] width 14 height 7
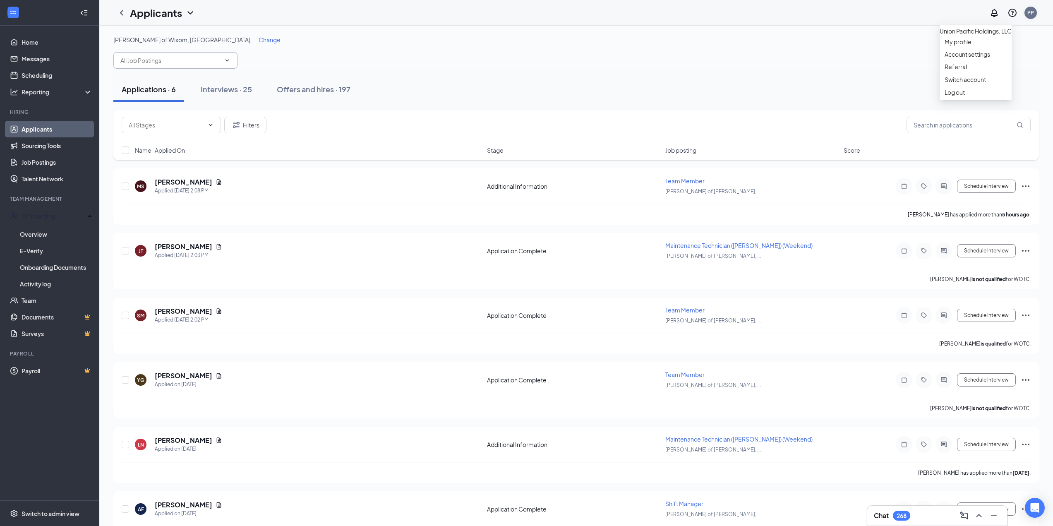
click at [1031, 7] on div "PP" at bounding box center [1030, 13] width 12 height 12
click at [840, 87] on div "Applications · 6 Interviews · 25 Offers and hires · 197" at bounding box center [575, 89] width 925 height 25
click at [41, 43] on link "Home" at bounding box center [57, 42] width 71 height 17
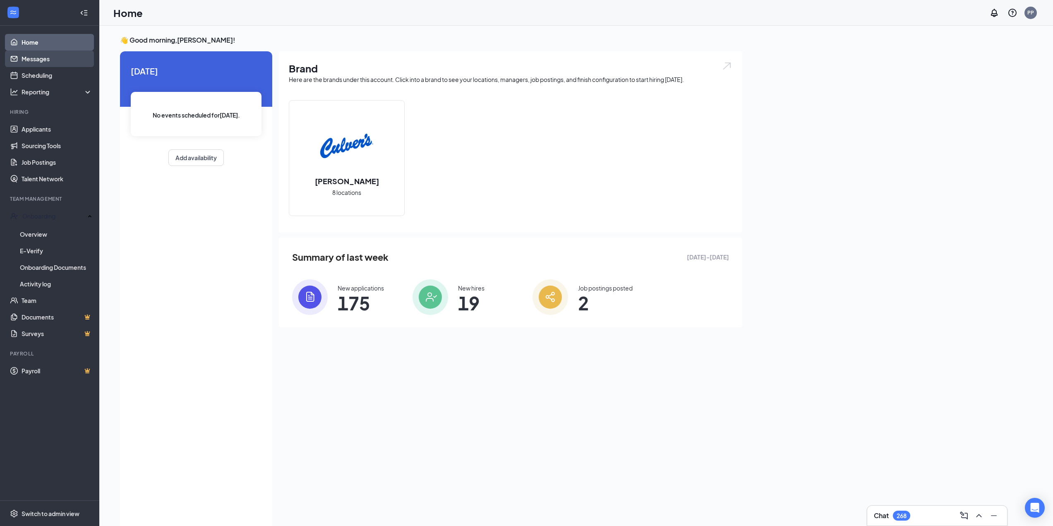
click at [41, 53] on link "Messages" at bounding box center [57, 58] width 71 height 17
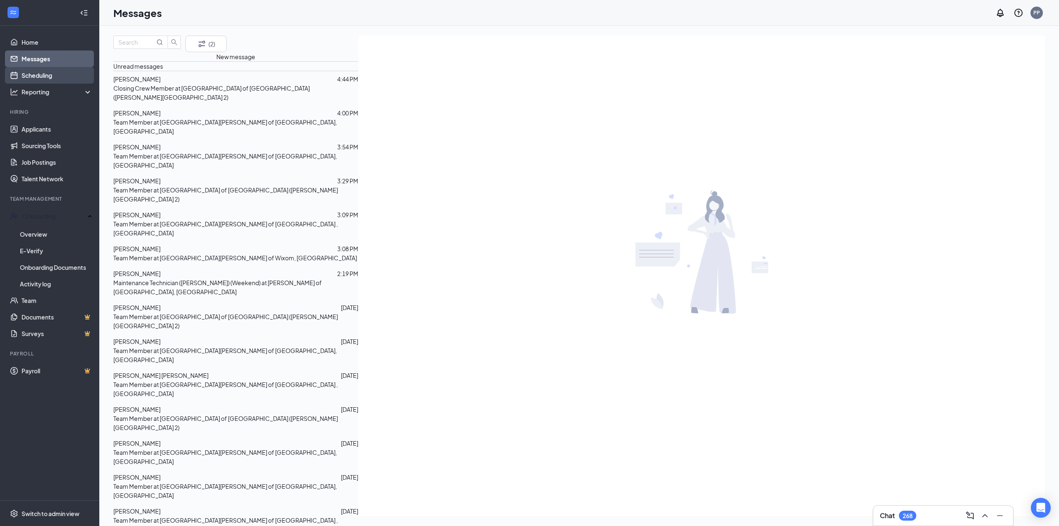
click at [52, 78] on link "Scheduling" at bounding box center [57, 75] width 71 height 17
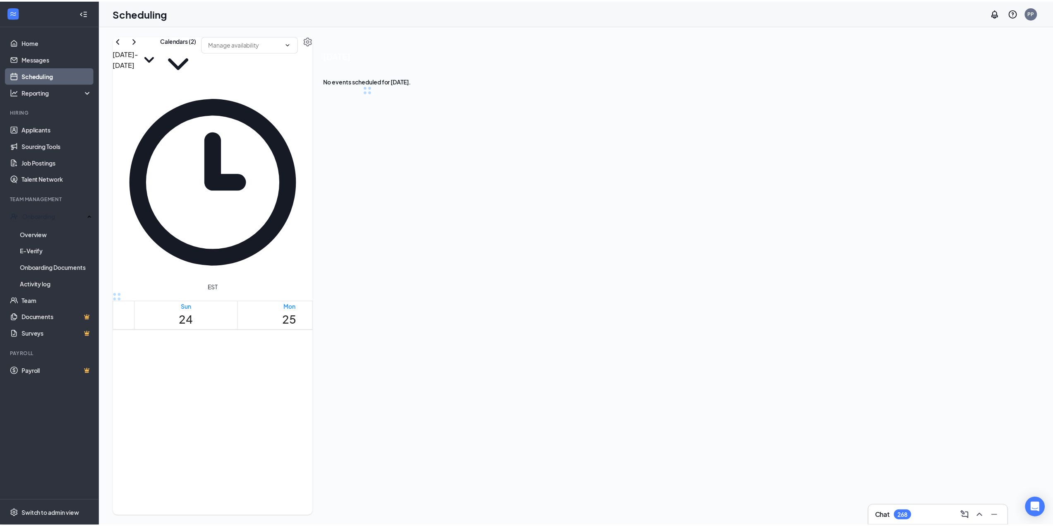
scroll to position [407, 0]
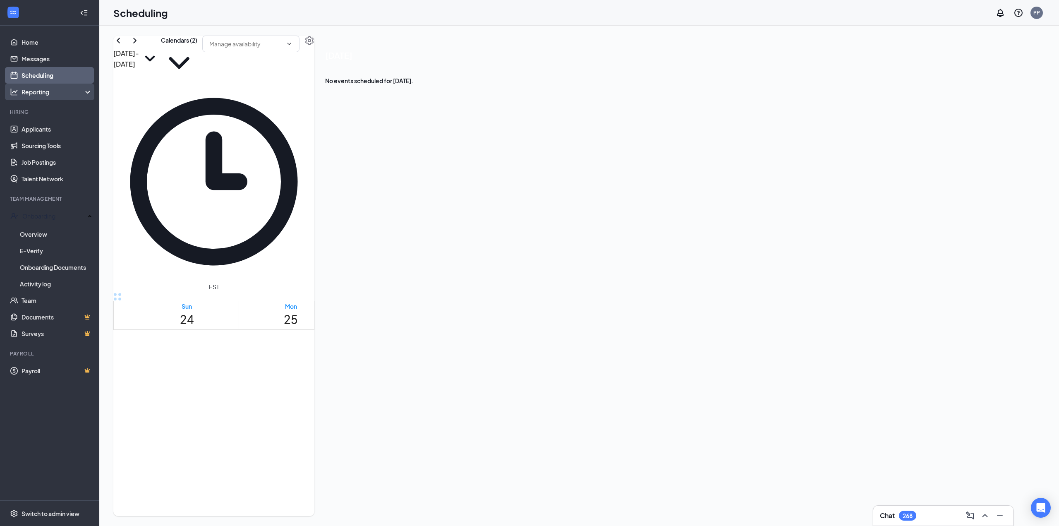
click at [55, 96] on div "Reporting" at bounding box center [49, 92] width 99 height 17
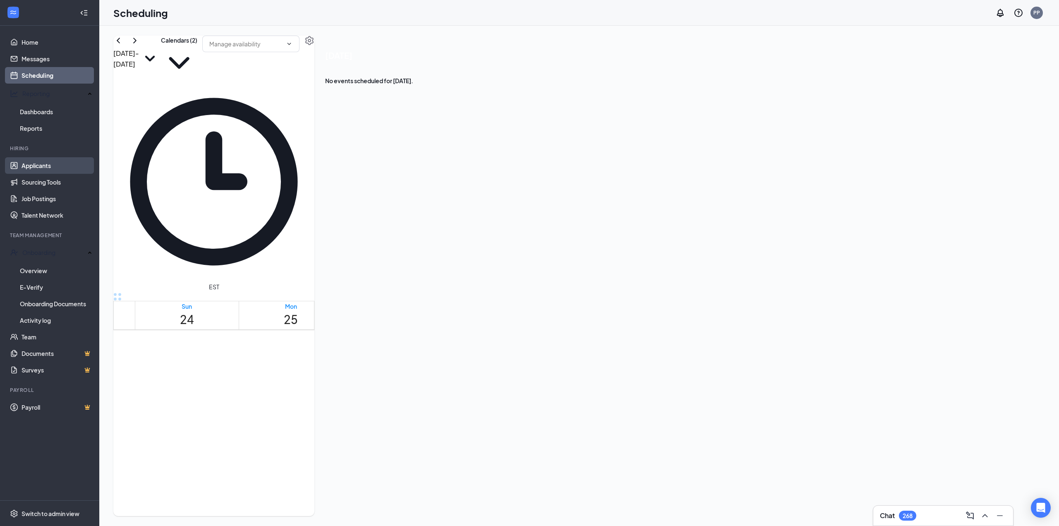
click at [49, 158] on link "Applicants" at bounding box center [57, 165] width 71 height 17
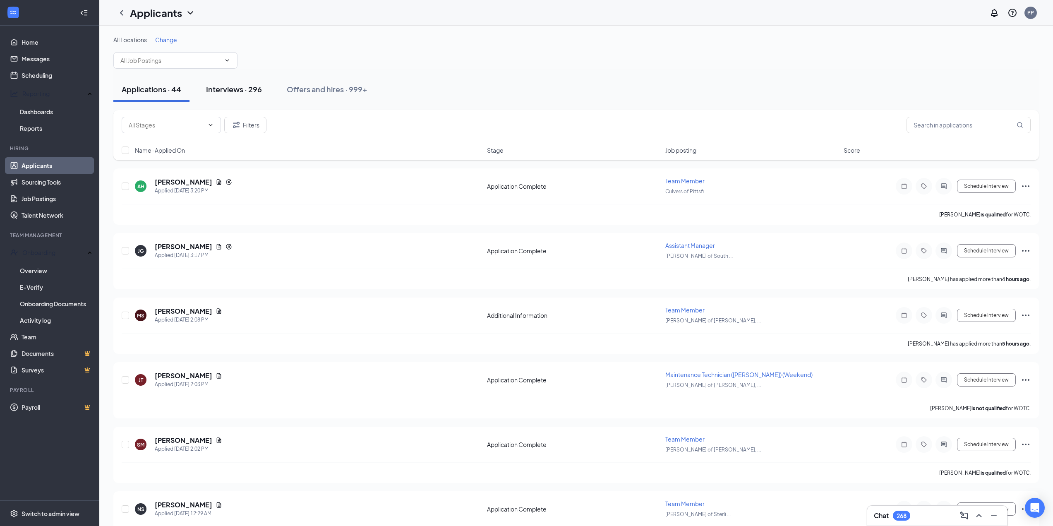
click at [244, 85] on div "Interviews · 296" at bounding box center [234, 89] width 56 height 10
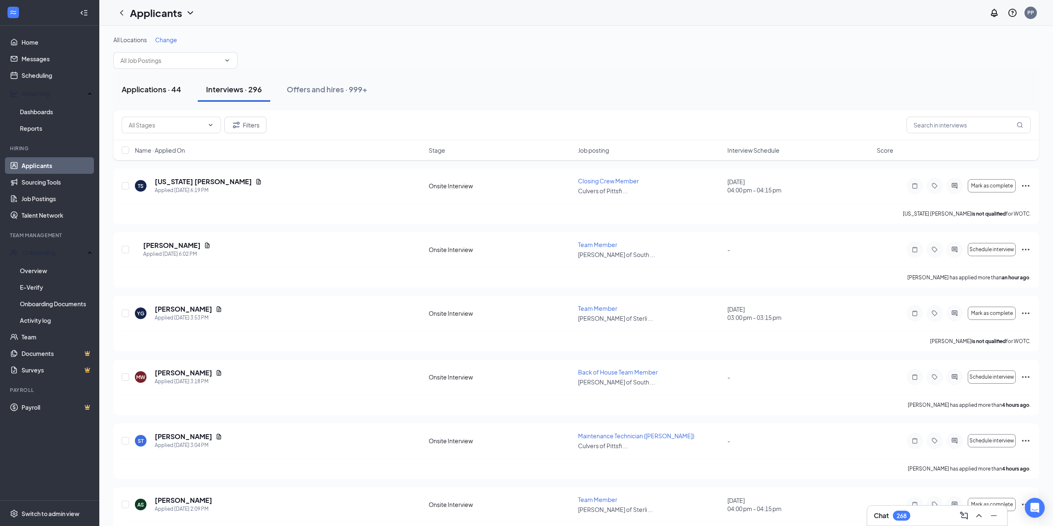
click at [167, 93] on div "Applications · 44" at bounding box center [152, 89] width 60 height 10
